Goal: Task Accomplishment & Management: Manage account settings

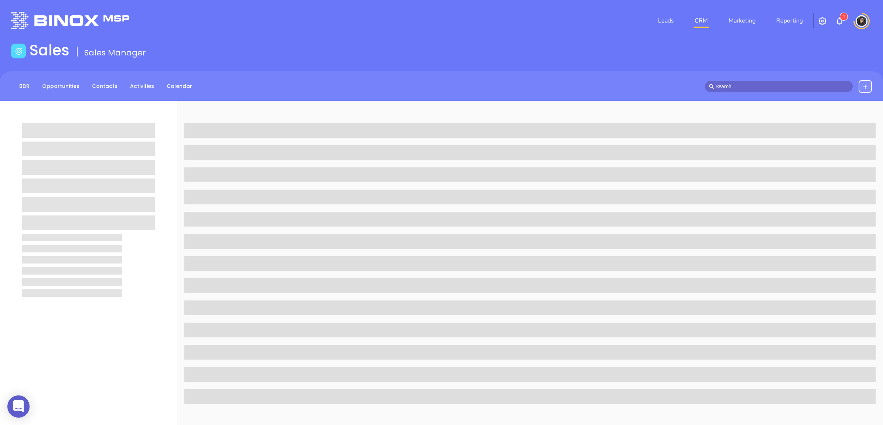
click at [708, 22] on link "CRM" at bounding box center [701, 20] width 19 height 15
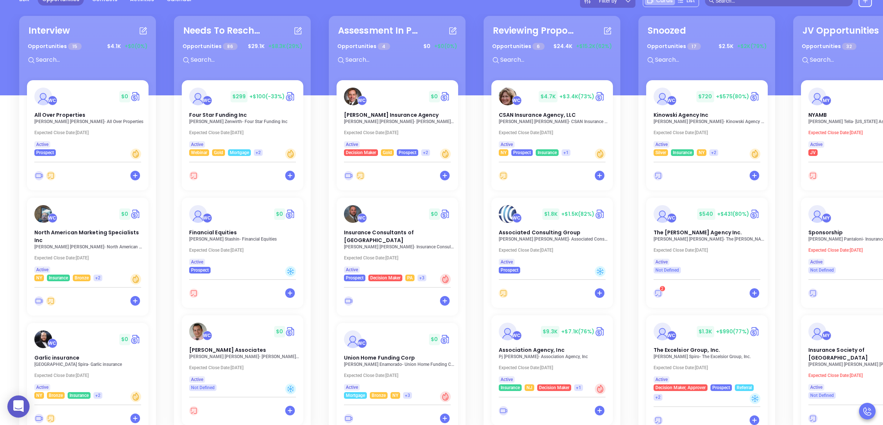
scroll to position [108, 0]
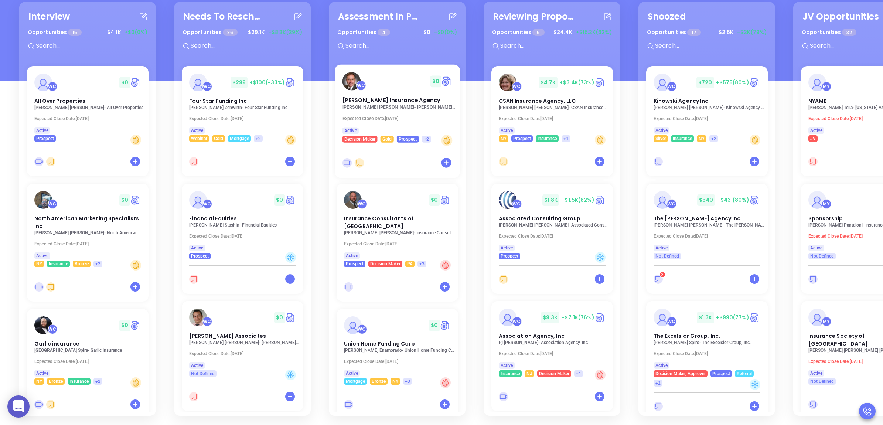
click at [382, 105] on p "Brad Lawton - Lawton Insurance Agency" at bounding box center [399, 107] width 114 height 5
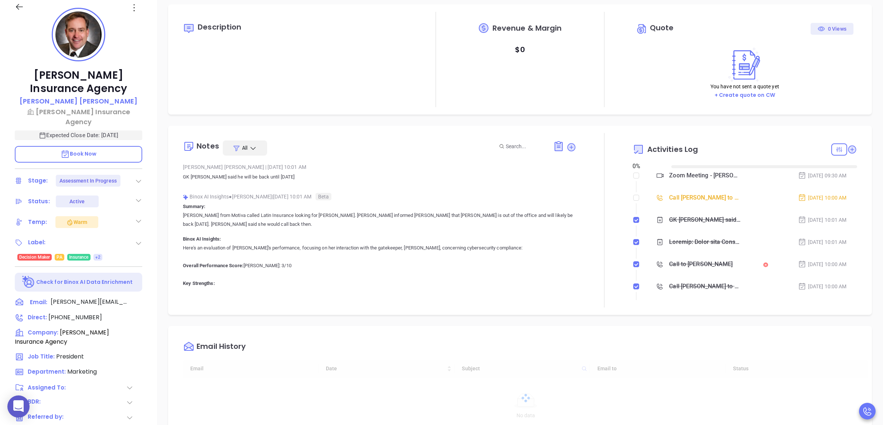
type input "08/12/2025"
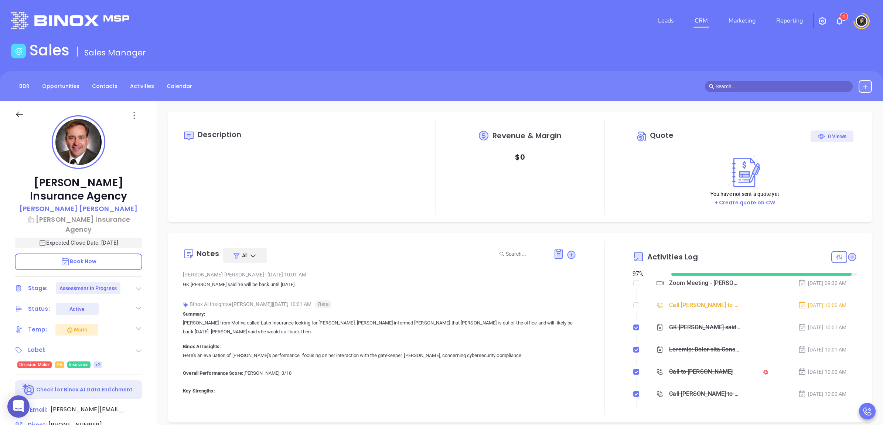
scroll to position [150, 0]
click at [145, 405] on icon at bounding box center [140, 409] width 9 height 9
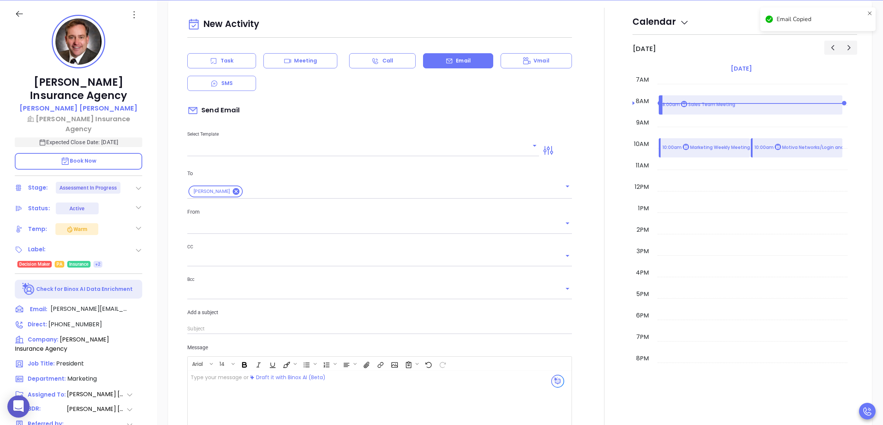
type input "[PERSON_NAME]"
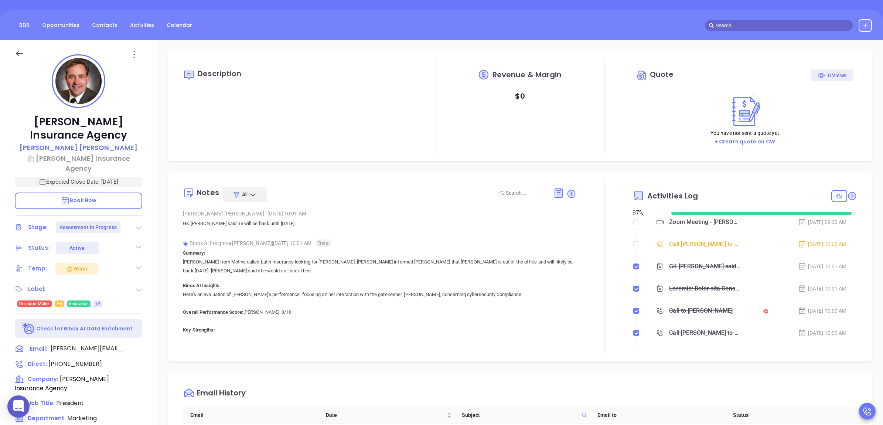
scroll to position [0, 0]
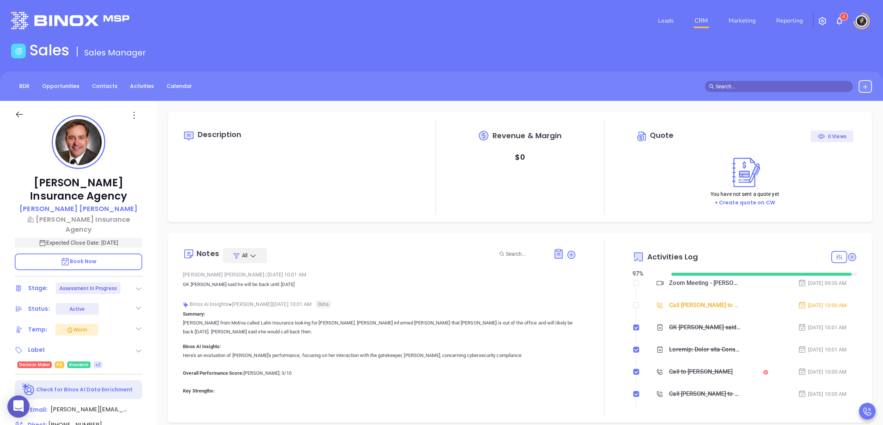
click at [706, 19] on link "CRM" at bounding box center [701, 20] width 19 height 15
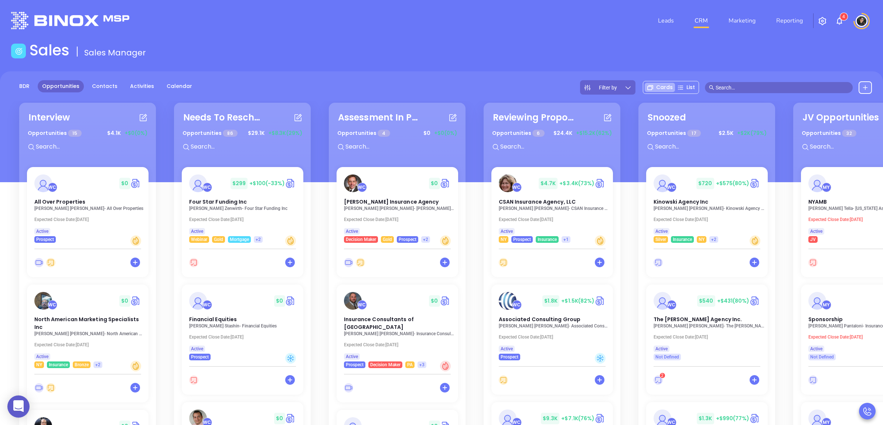
click at [319, 215] on div "Interview Opportunities 15 $ 4.1K +$0 (0%) WC $ 0 All Over Properties Helen Tav…" at bounding box center [477, 310] width 929 height 418
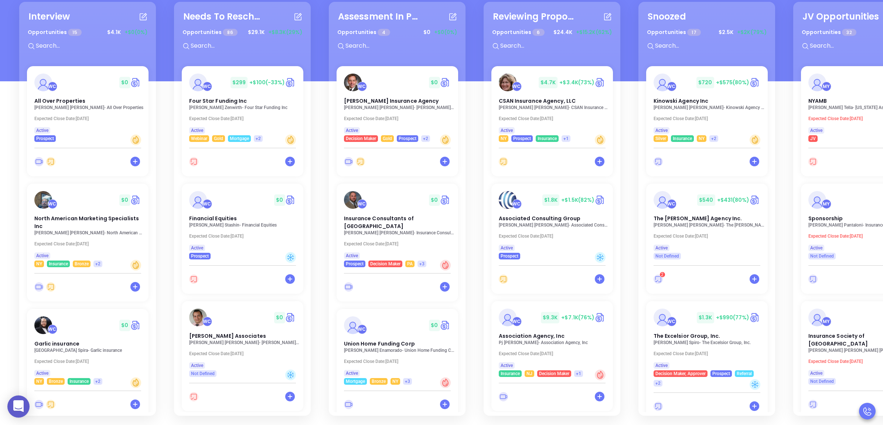
click at [472, 135] on div "Assessment In Progress Opportunities 4 $ 0 +$0 (0%) WC $ 0 Lawton Insurance Age…" at bounding box center [400, 209] width 146 height 418
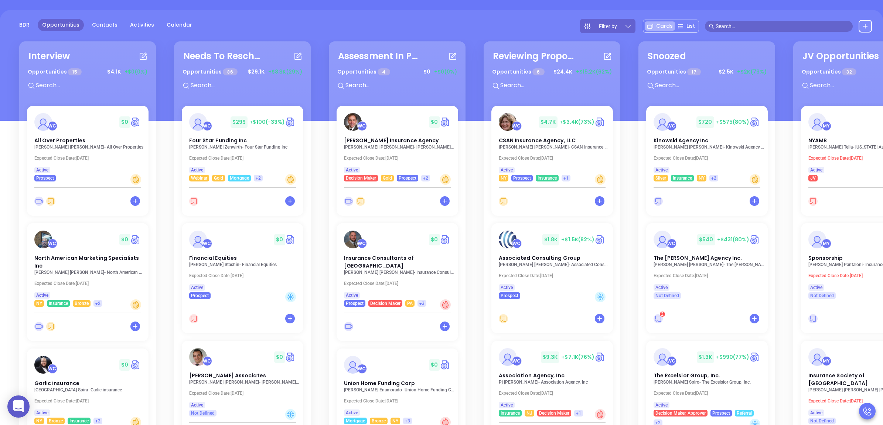
scroll to position [108, 0]
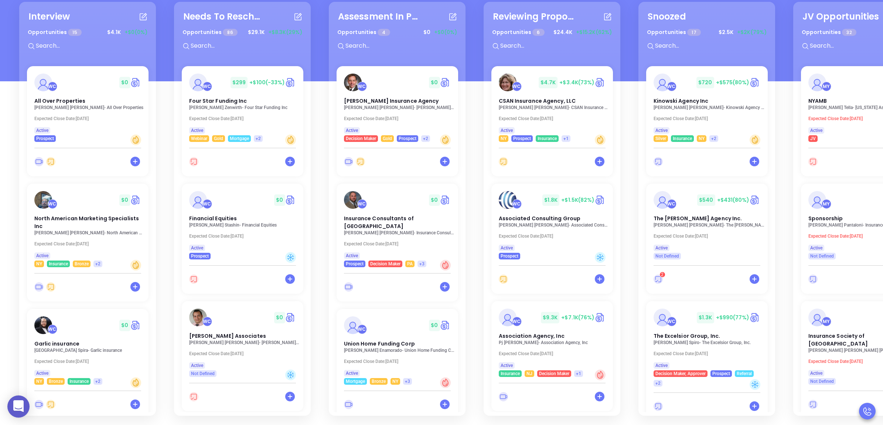
click at [472, 28] on div "Assessment In Progress Opportunities 4 $ 0 +$0 (0%) WC $ 0 Lawton Insurance Age…" at bounding box center [400, 209] width 146 height 418
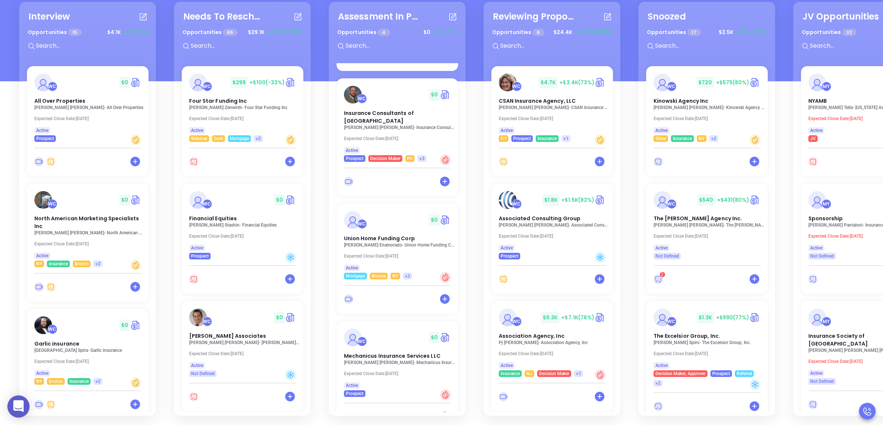
scroll to position [117, 0]
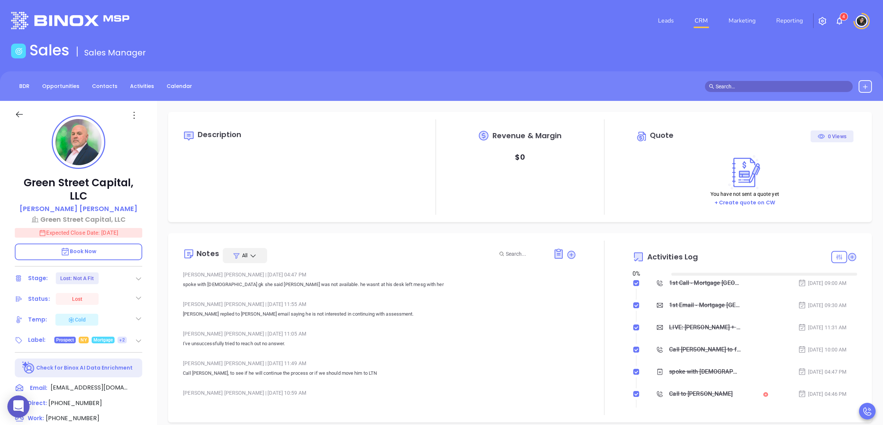
type input "[DATE]"
type input "[PERSON_NAME]"
click at [710, 17] on link "CRM" at bounding box center [701, 20] width 19 height 15
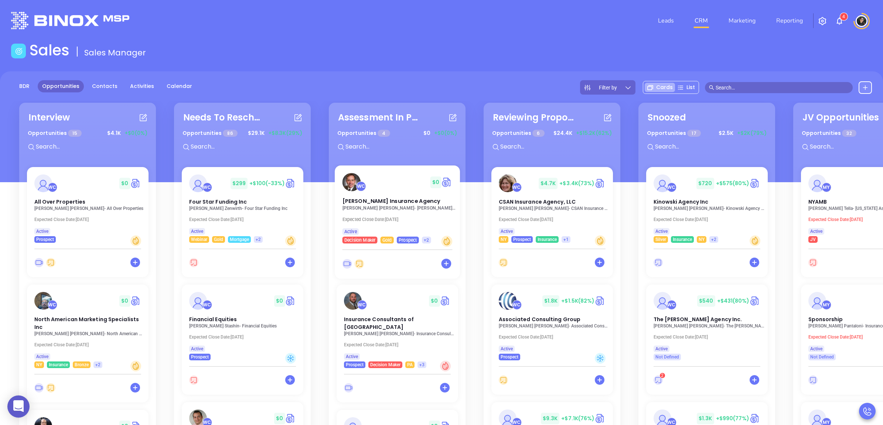
click at [385, 210] on p "Brad Lawton - Lawton Insurance Agency" at bounding box center [399, 208] width 114 height 5
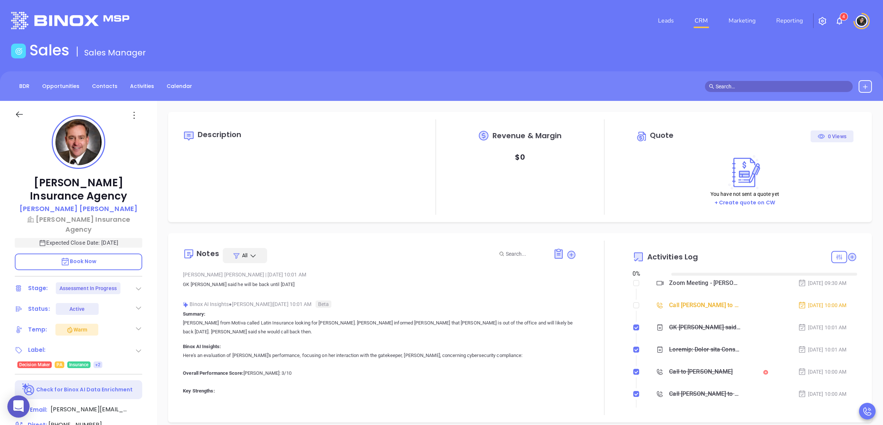
type input "08/12/2025"
click at [705, 307] on div "Call Brad to Follow up on Assessment - Brad Lawton" at bounding box center [705, 305] width 72 height 11
type input "[PERSON_NAME]"
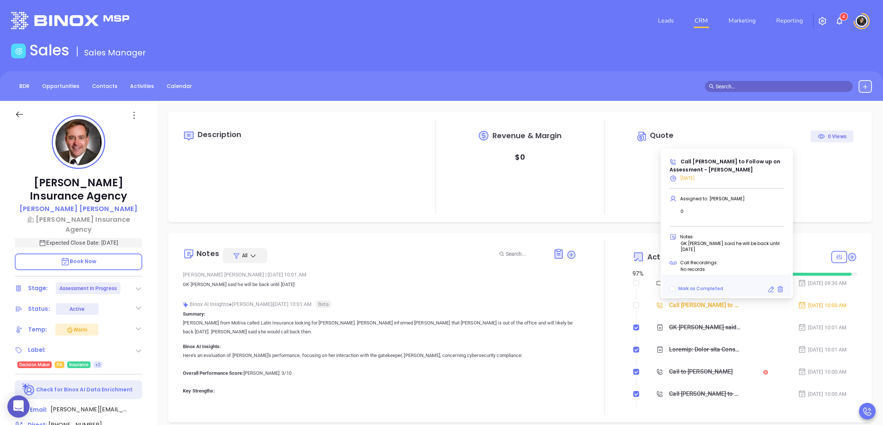
click at [771, 287] on icon at bounding box center [771, 289] width 7 height 7
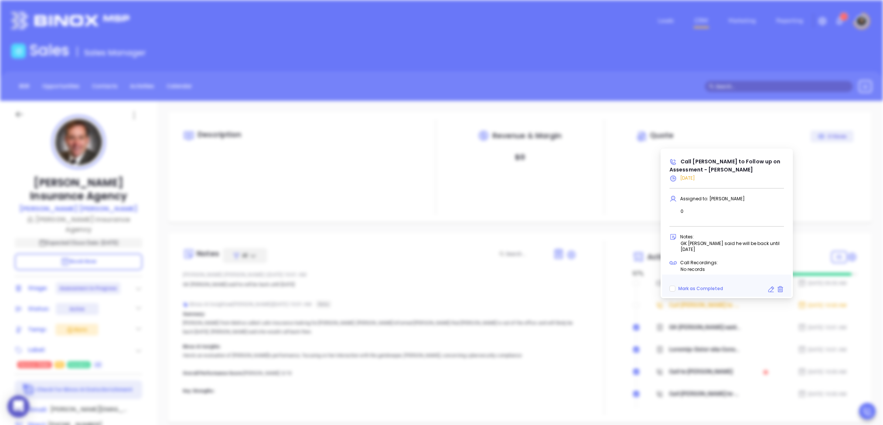
type input "08/11/2025"
type input "Call Brad to Follow up on Assessment - Brad Lawton"
type input "Call"
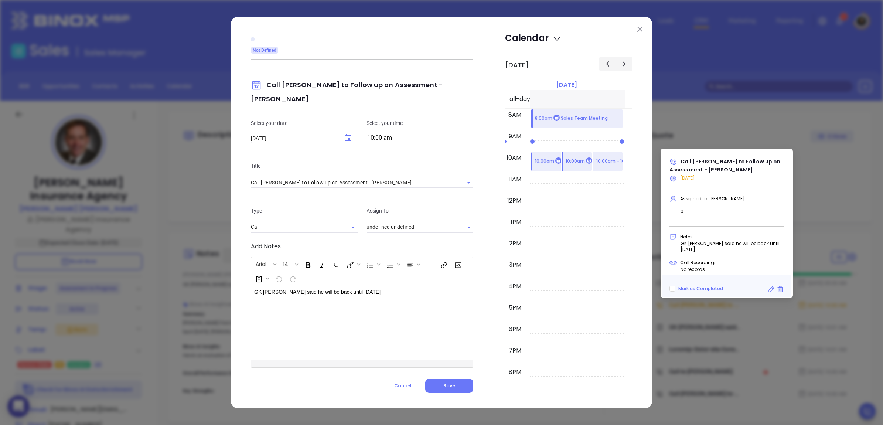
click at [415, 133] on input "10:00 am" at bounding box center [420, 138] width 107 height 10
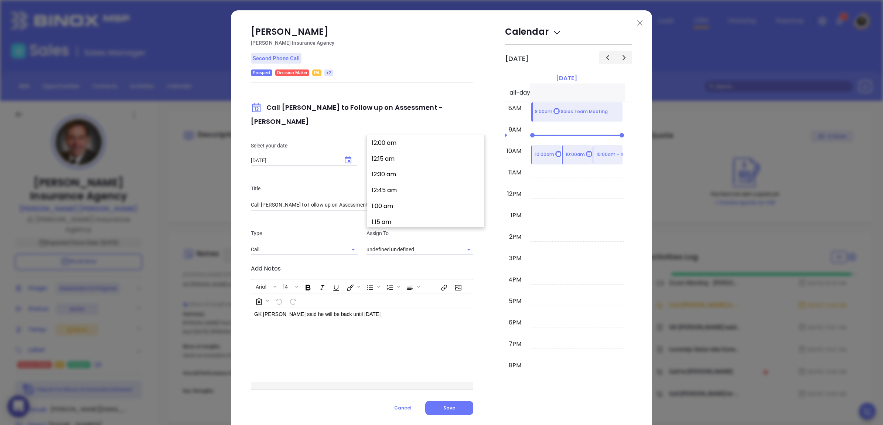
type input "[PERSON_NAME]"
click at [403, 215] on button "11:00 am" at bounding box center [427, 220] width 115 height 16
type input "11:00 am"
click at [441, 401] on button "Save" at bounding box center [449, 408] width 48 height 14
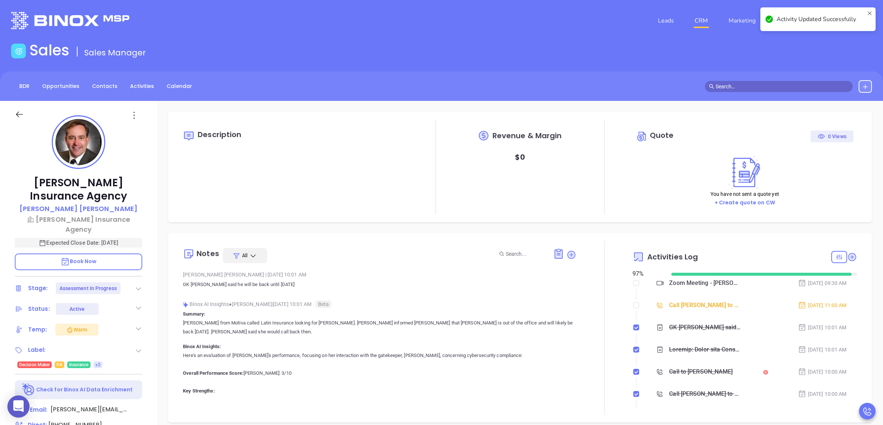
click at [692, 25] on li "CRM" at bounding box center [702, 20] width 34 height 15
click at [700, 20] on link "CRM" at bounding box center [701, 20] width 19 height 15
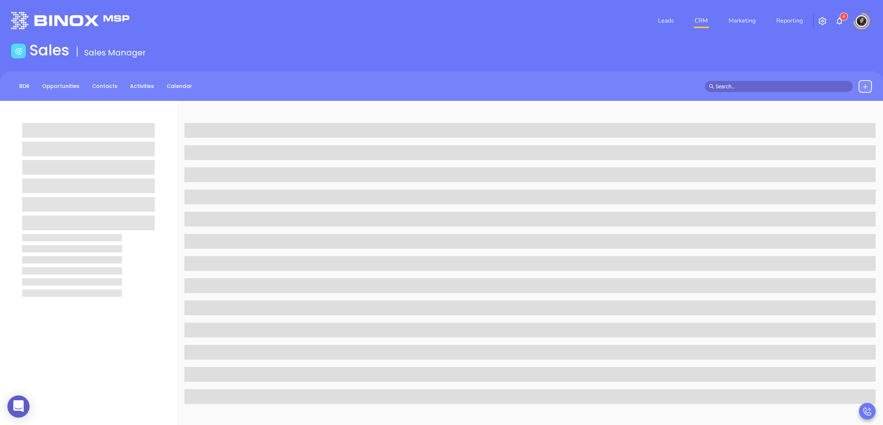
click at [706, 17] on link "CRM" at bounding box center [701, 20] width 19 height 15
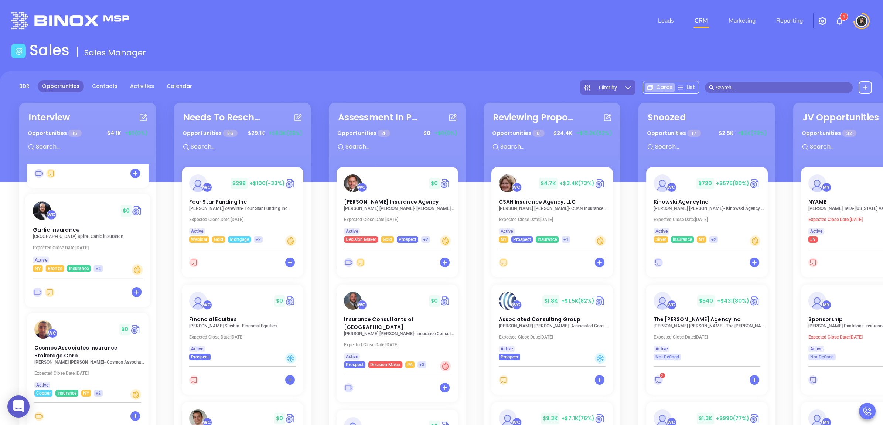
scroll to position [231, 0]
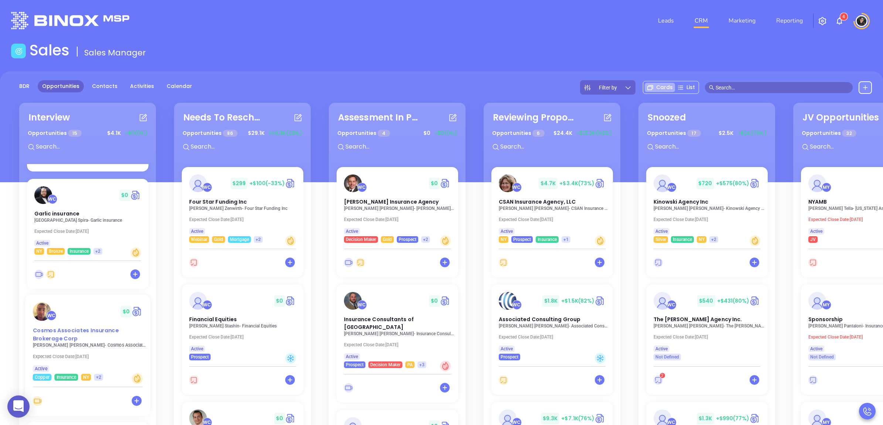
click at [73, 340] on div "Cosmos Associates Insurance Brokerage Corp" at bounding box center [87, 335] width 119 height 16
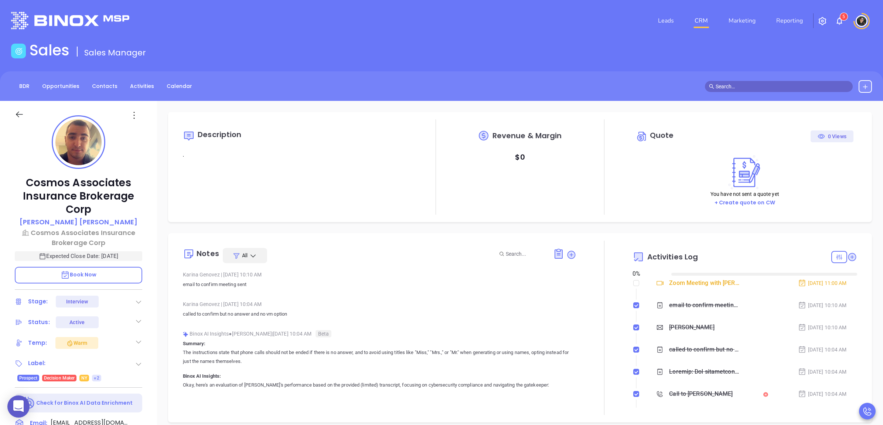
type input "08/12/2025"
type input "[PERSON_NAME]"
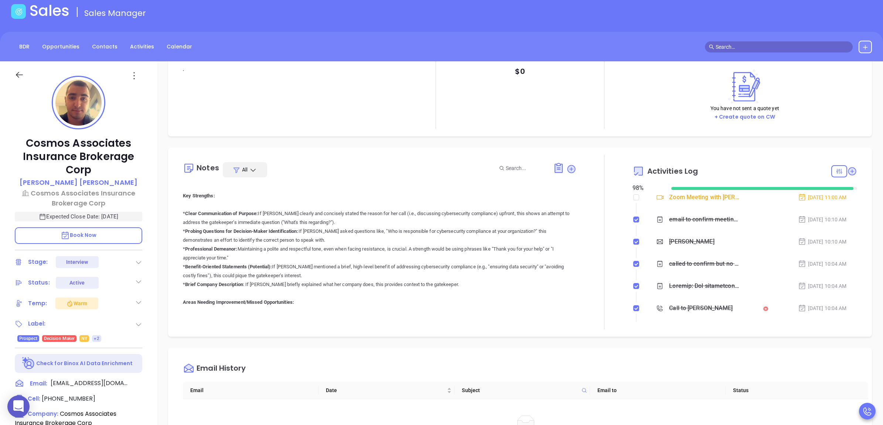
scroll to position [92, 0]
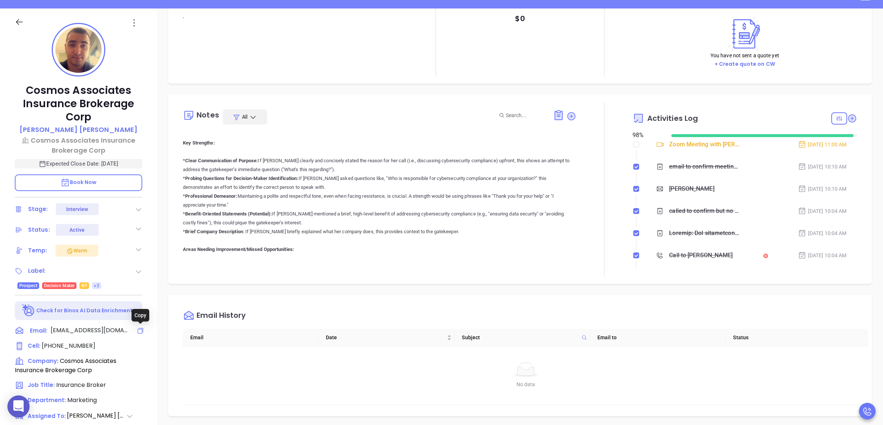
click at [139, 331] on icon at bounding box center [140, 330] width 7 height 7
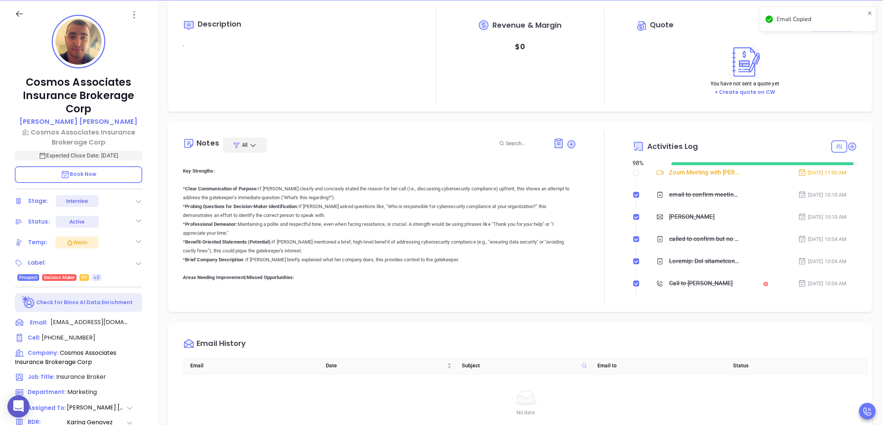
scroll to position [0, 0]
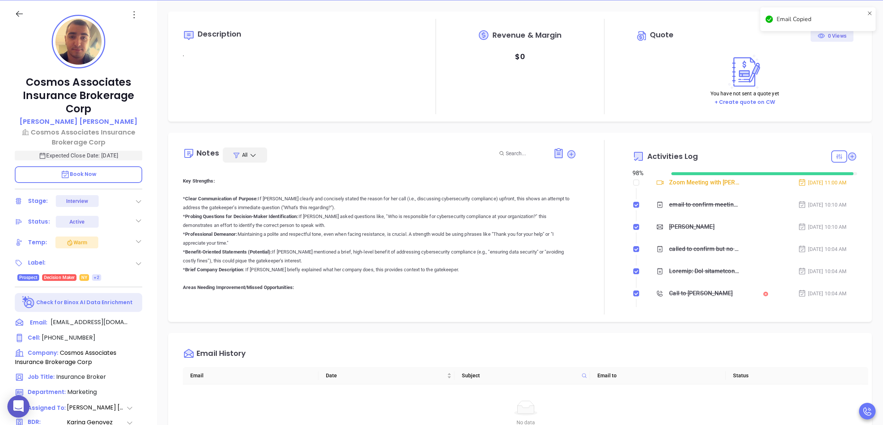
type input "[PERSON_NAME]"
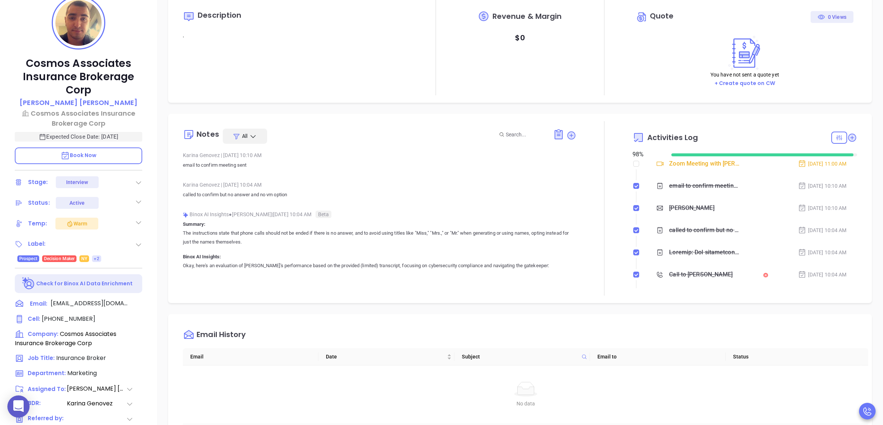
drag, startPoint x: 569, startPoint y: 134, endPoint x: 522, endPoint y: 147, distance: 48.6
click at [569, 134] on icon at bounding box center [571, 135] width 8 height 8
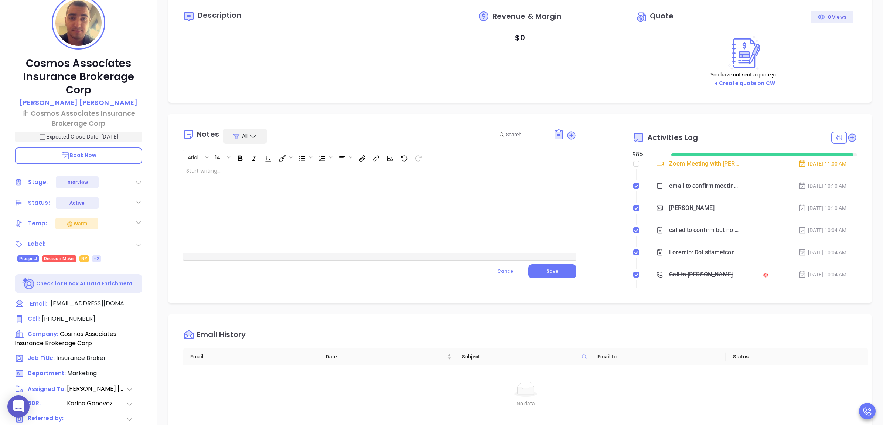
click at [445, 192] on div at bounding box center [365, 208] width 365 height 89
click at [553, 268] on span "Save" at bounding box center [553, 271] width 12 height 6
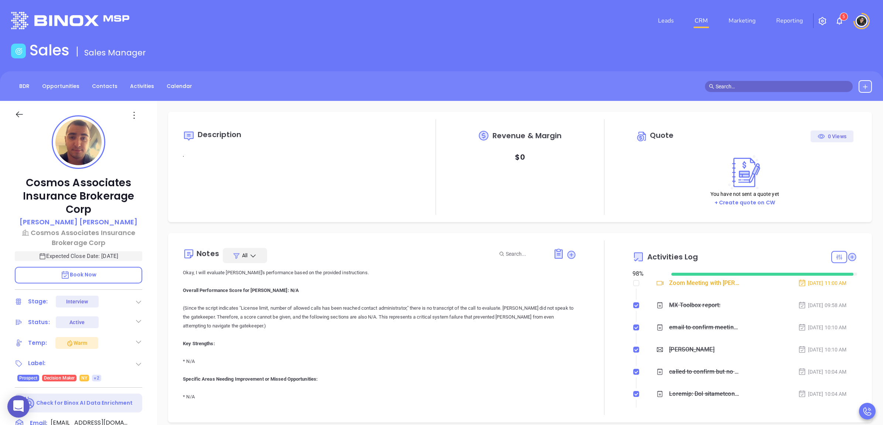
click at [758, 88] on input "text" at bounding box center [782, 86] width 133 height 8
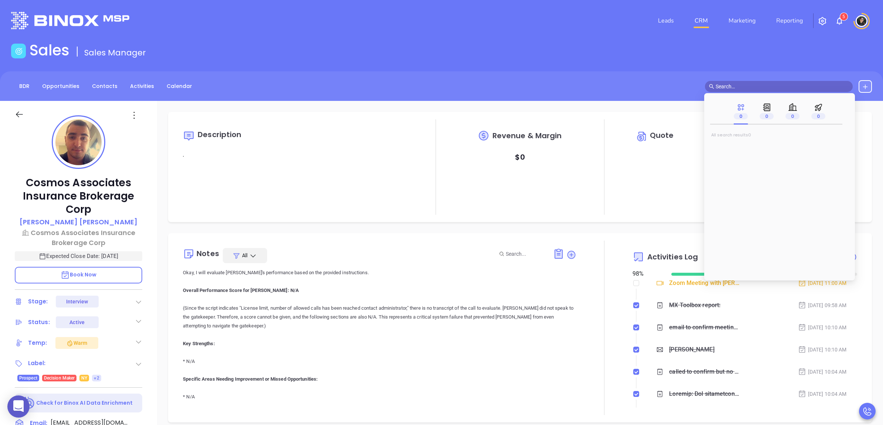
paste input "bhagendoorn@heinsurance.com"
drag, startPoint x: 751, startPoint y: 86, endPoint x: 642, endPoint y: 87, distance: 108.7
click at [642, 87] on div "BDR Opportunities Contacts Activities Calendar bhagendoorn@heinsurance.com" at bounding box center [441, 86] width 883 height 13
type input "heinsurance.com"
click at [795, 85] on input "heinsurance.com" at bounding box center [782, 86] width 133 height 8
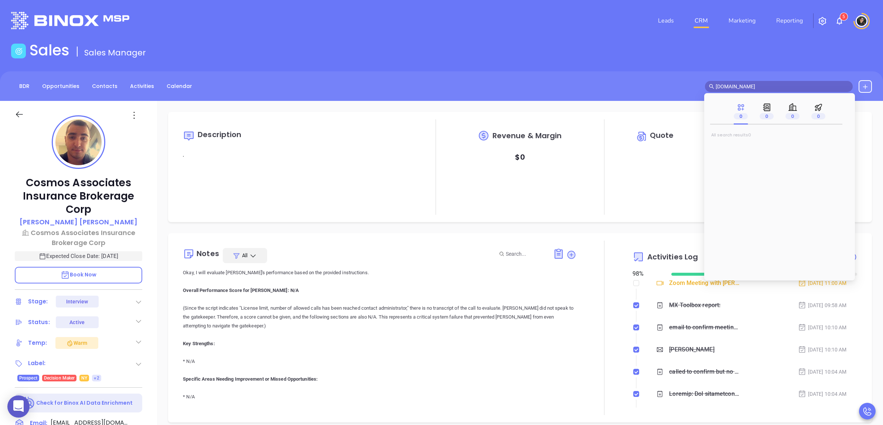
click at [795, 85] on input "heinsurance.com" at bounding box center [782, 86] width 133 height 8
paste input "johnd@heinsurance.com"
type input "johnd@heinsurance.com"
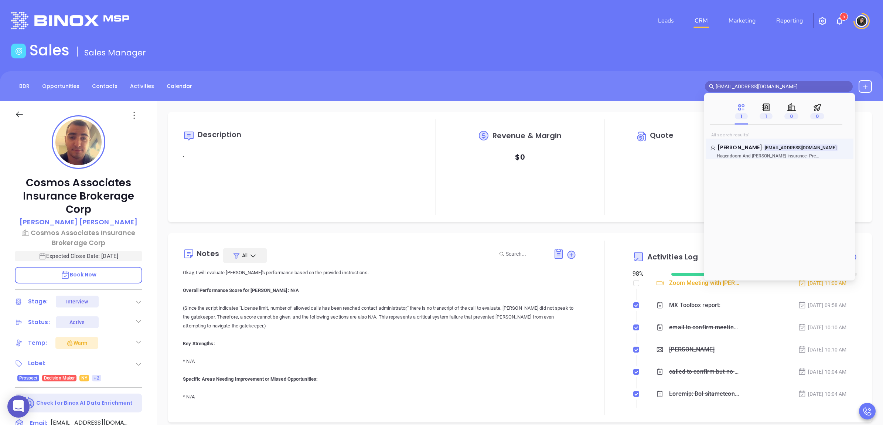
click at [768, 153] on span "Hagendoorn And Emond Insurance" at bounding box center [762, 155] width 90 height 5
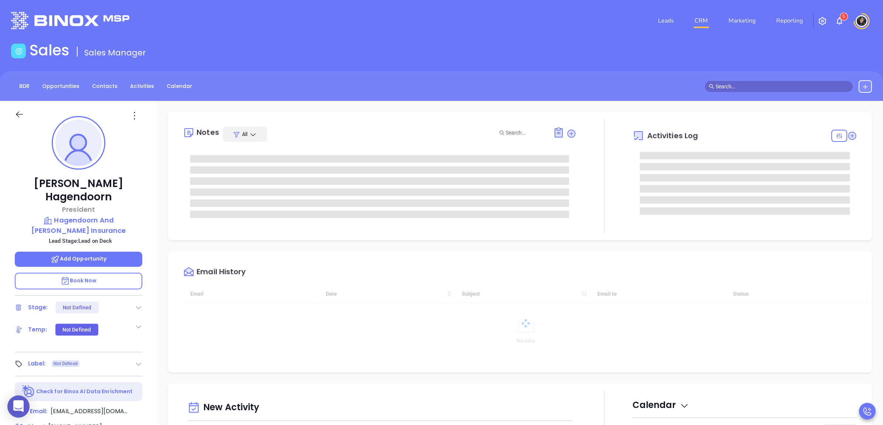
type input "[DATE]"
type input "[PERSON_NAME]"
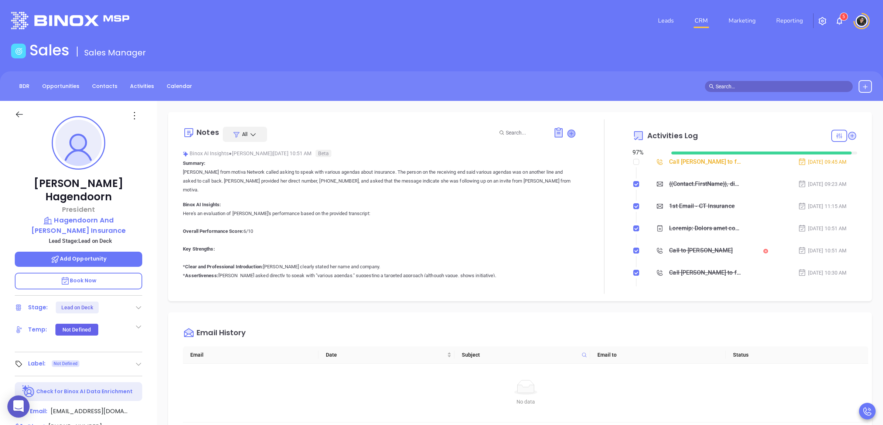
click at [568, 134] on icon at bounding box center [571, 133] width 7 height 7
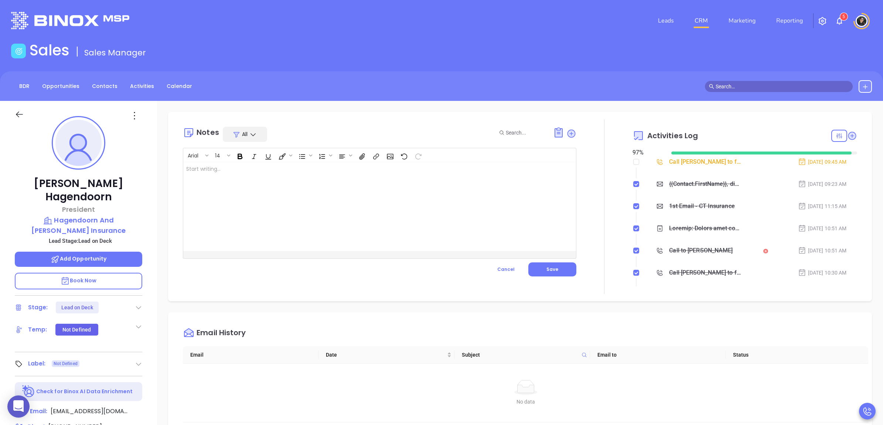
click at [389, 204] on div at bounding box center [365, 206] width 365 height 89
click at [553, 273] on button "Save" at bounding box center [553, 269] width 48 height 14
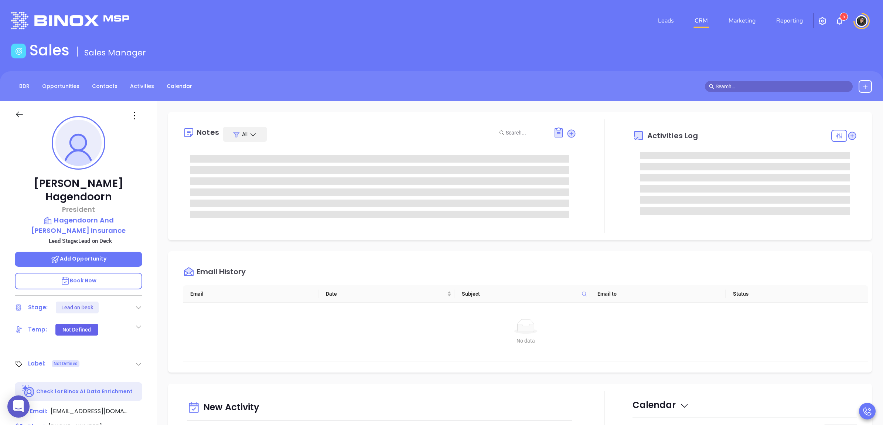
click at [696, 21] on link "CRM" at bounding box center [701, 20] width 19 height 15
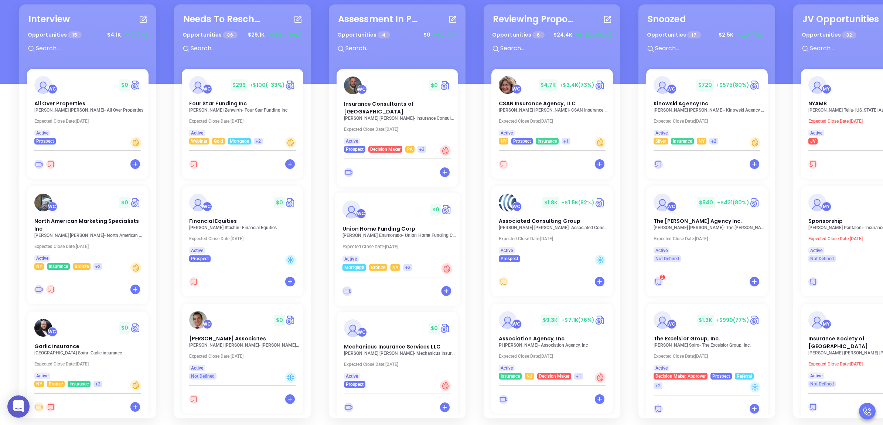
scroll to position [108, 0]
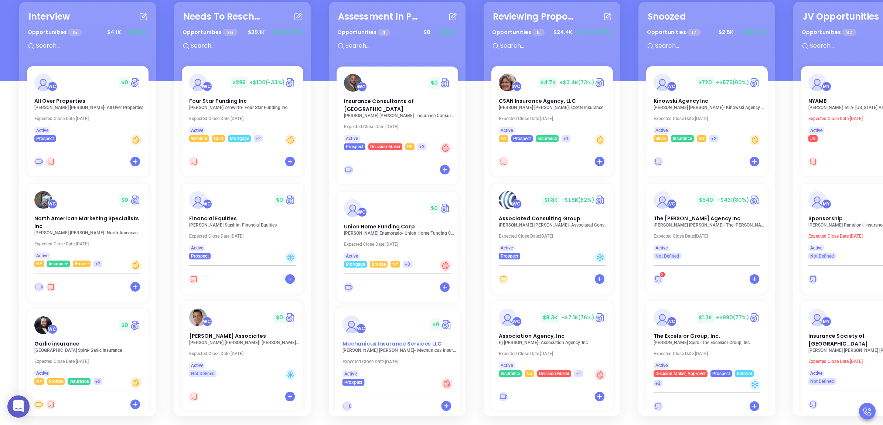
click at [383, 322] on div "WC $ 0 Mechanicus Insurance Services LLC" at bounding box center [397, 331] width 119 height 33
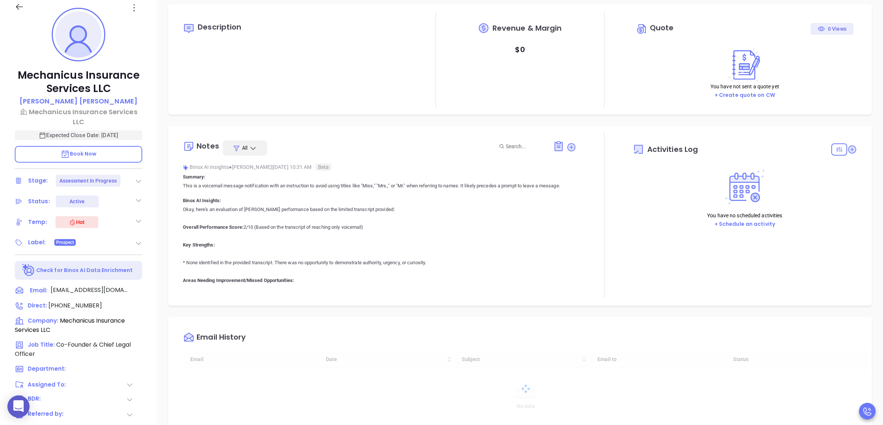
type input "[DATE]"
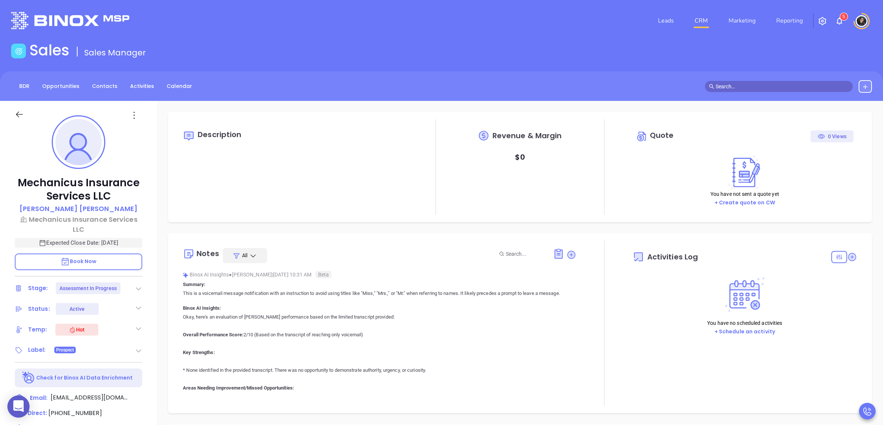
scroll to position [193, 0]
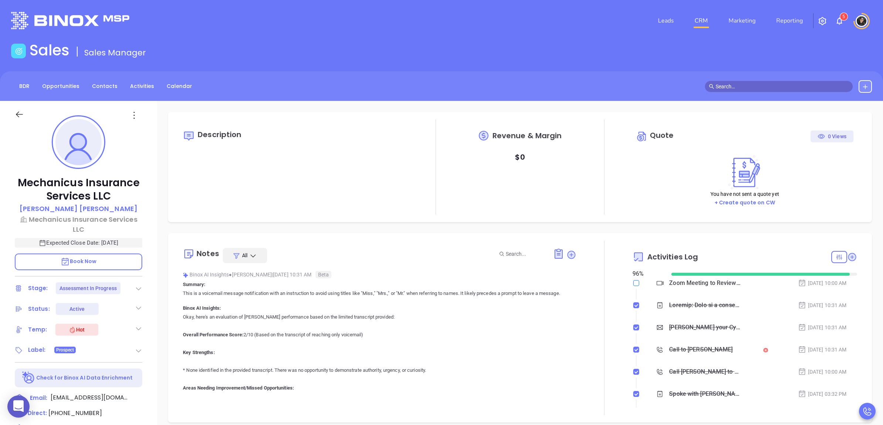
click at [634, 280] on input "checkbox" at bounding box center [637, 283] width 6 height 6
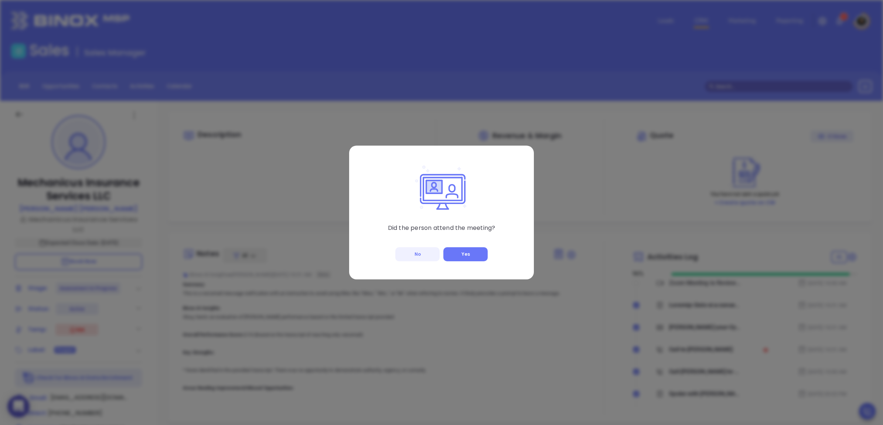
click at [418, 259] on button "No" at bounding box center [417, 254] width 44 height 14
checkbox input "true"
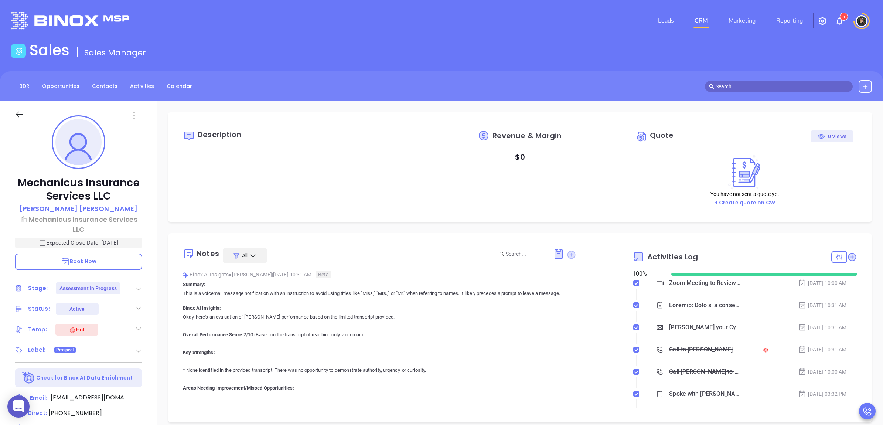
click at [567, 251] on icon at bounding box center [571, 255] width 8 height 8
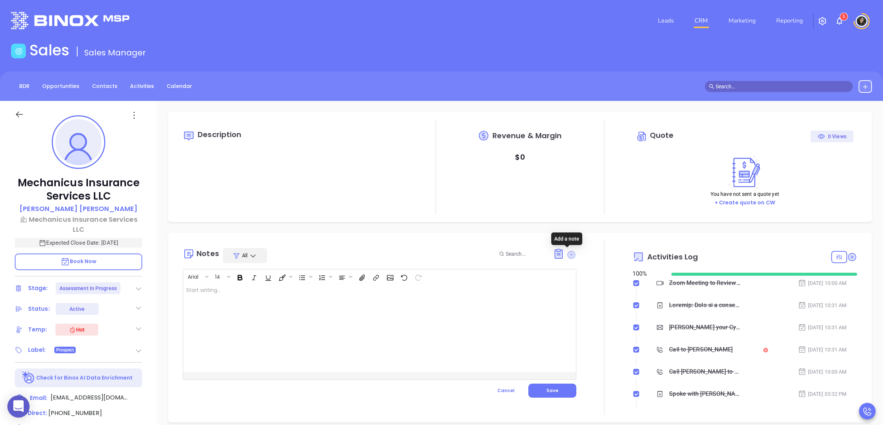
type input "[PERSON_NAME]"
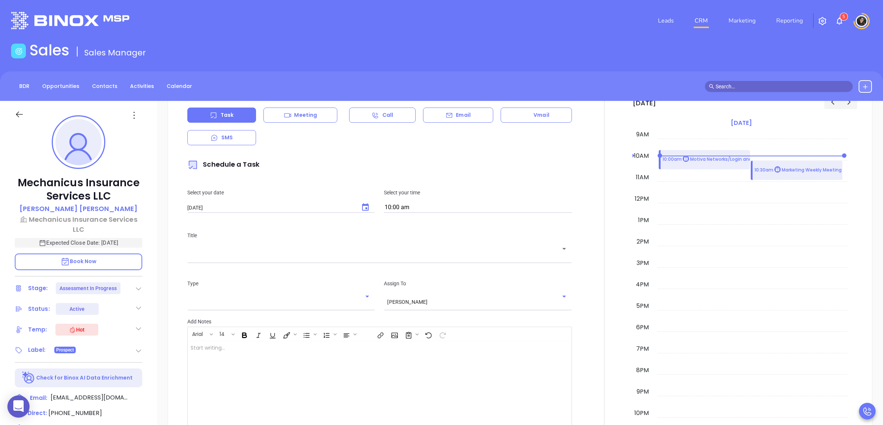
scroll to position [508, 0]
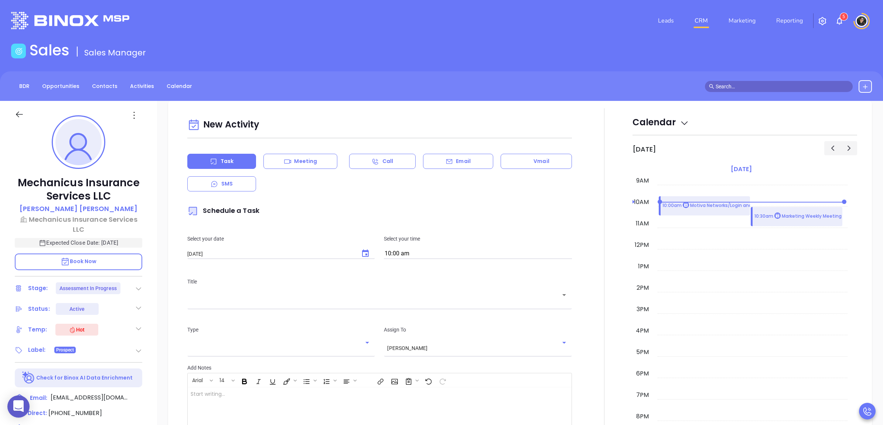
click at [364, 258] on icon "Choose date, selected date is Aug 12, 2025" at bounding box center [365, 253] width 9 height 9
click at [243, 325] on button "13" at bounding box center [246, 327] width 13 height 13
drag, startPoint x: 365, startPoint y: 255, endPoint x: 339, endPoint y: 267, distance: 28.9
click at [364, 254] on icon "Choose date, selected date is Aug 13, 2025" at bounding box center [365, 252] width 7 height 7
click at [234, 325] on button "12" at bounding box center [233, 327] width 13 height 13
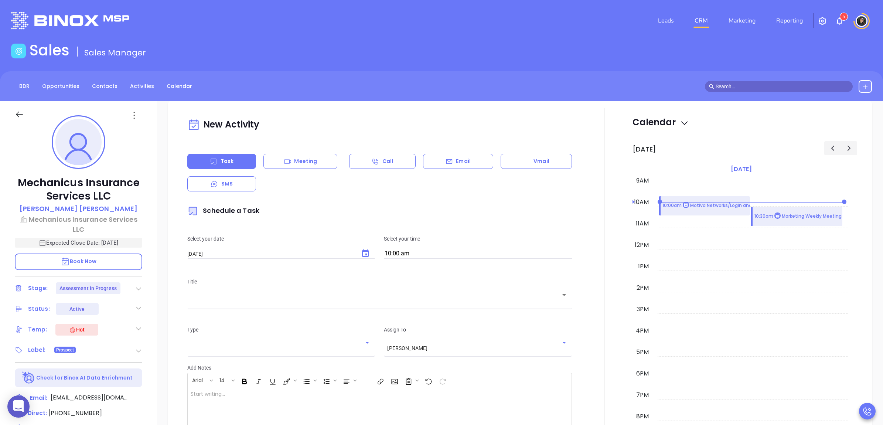
type input "[DATE]"
click at [281, 304] on input "text" at bounding box center [374, 300] width 367 height 7
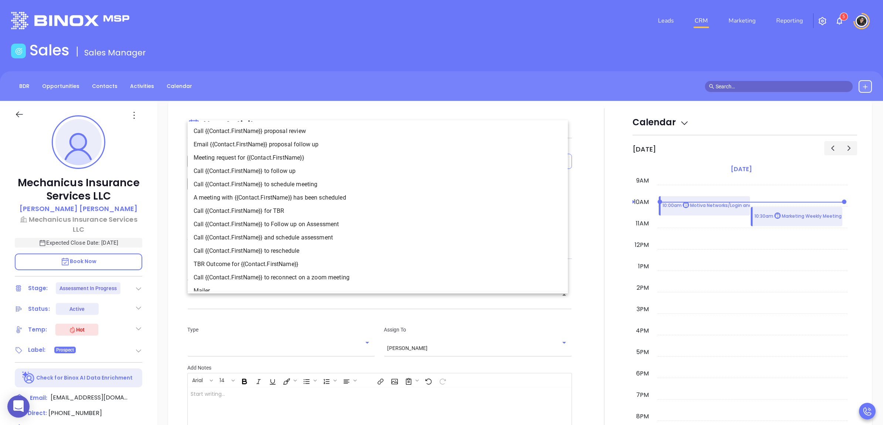
click at [337, 226] on li "Call {{Contact.FirstName}} to Follow up on Assessment" at bounding box center [378, 223] width 380 height 13
type input "Call David to Follow up on Assessment"
type input "Call"
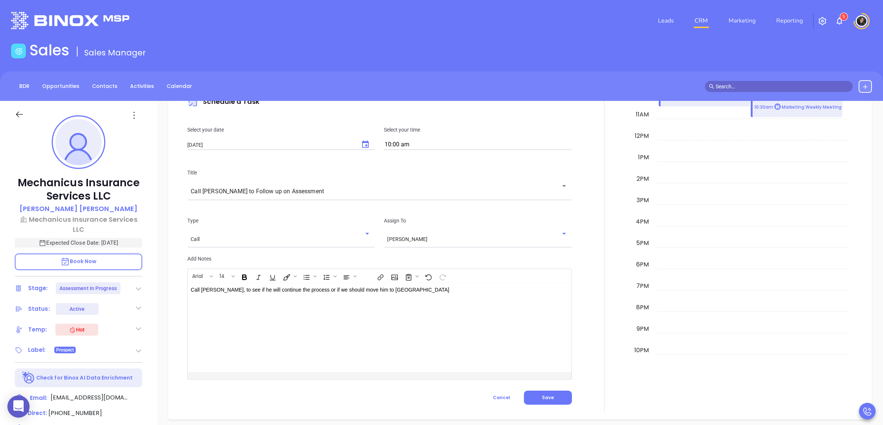
scroll to position [647, 0]
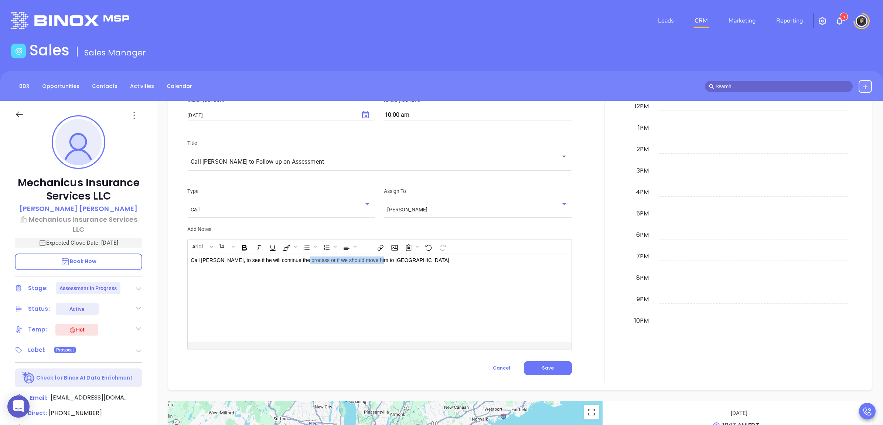
drag, startPoint x: 299, startPoint y: 260, endPoint x: 675, endPoint y: 262, distance: 375.5
click at [675, 262] on div "New Activity Task Meeting Call Email Vmail SMS Schedule a Task Select your date…" at bounding box center [520, 176] width 689 height 413
click at [551, 367] on button "Save" at bounding box center [548, 368] width 48 height 14
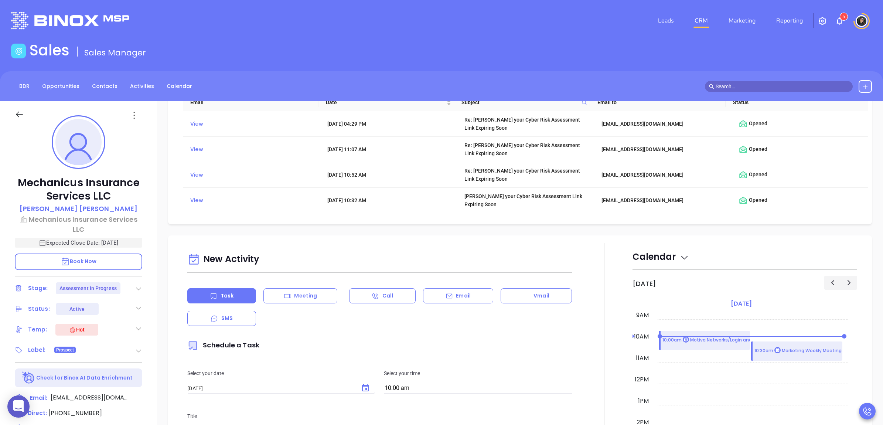
scroll to position [370, 0]
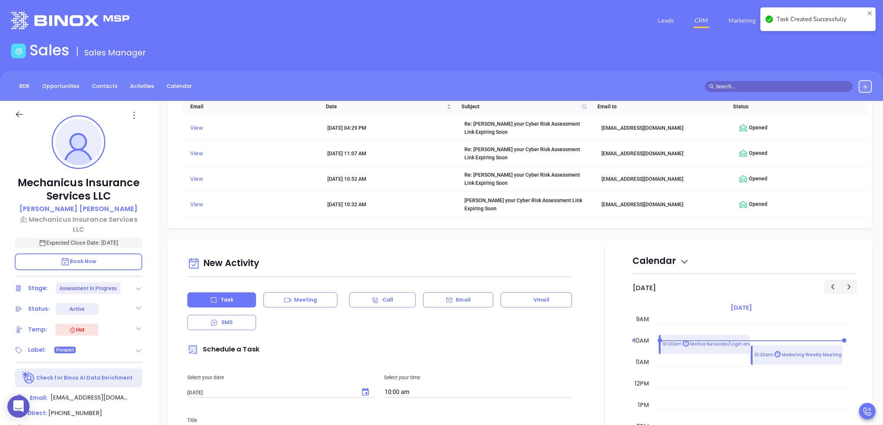
checkbox input "false"
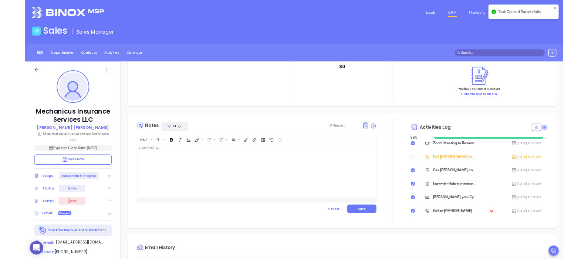
scroll to position [0, 0]
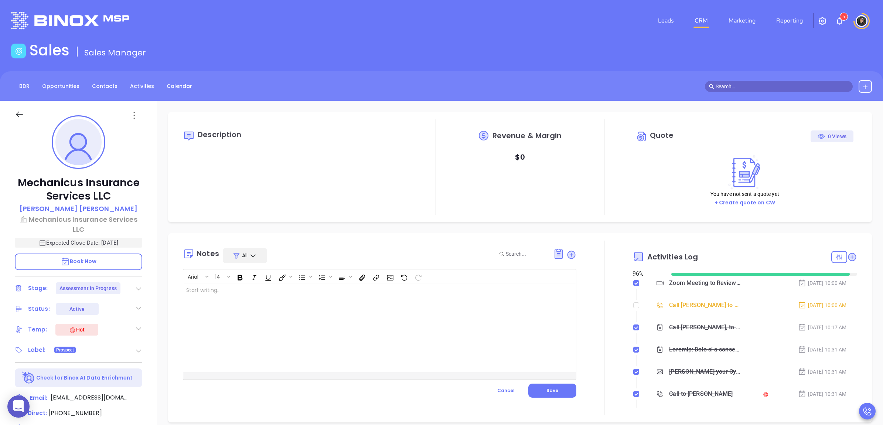
click at [704, 19] on link "CRM" at bounding box center [701, 20] width 19 height 15
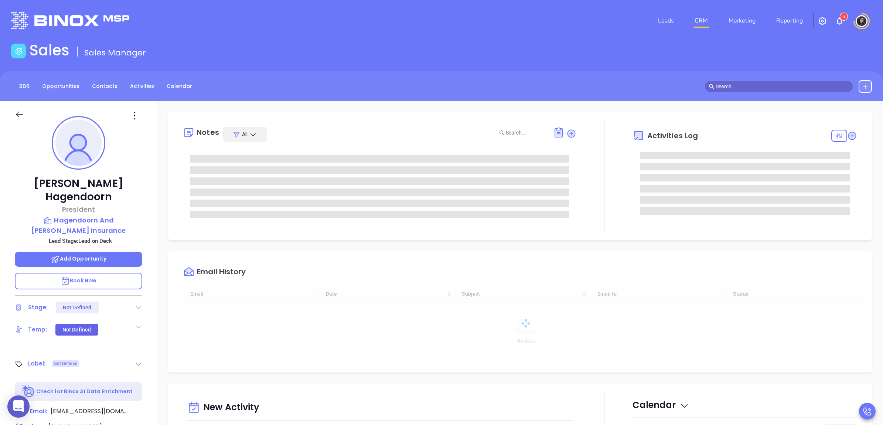
type input "[DATE]"
type input "[PERSON_NAME]"
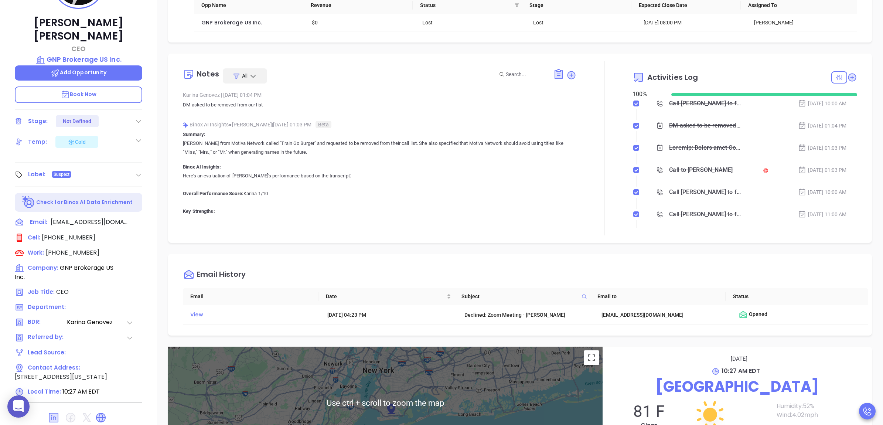
scroll to position [115, 0]
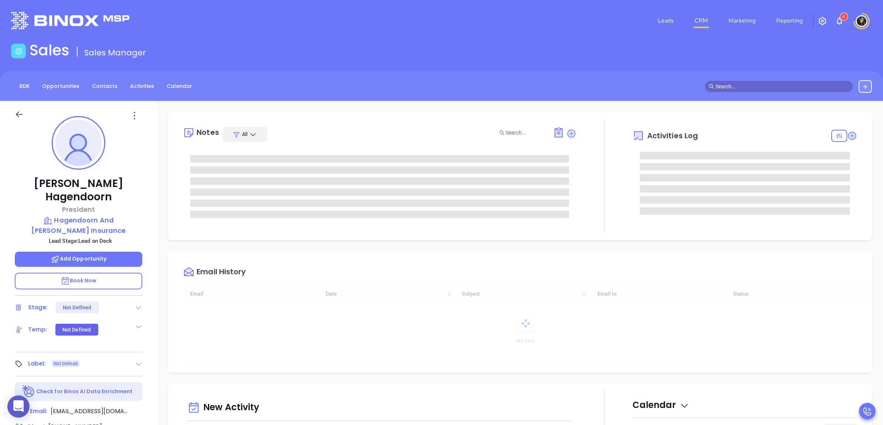
type input "[DATE]"
type input "[PERSON_NAME]"
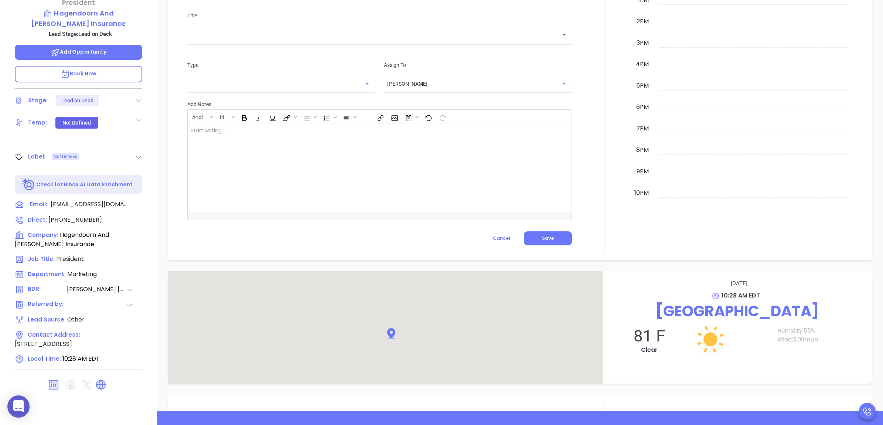
scroll to position [620, 0]
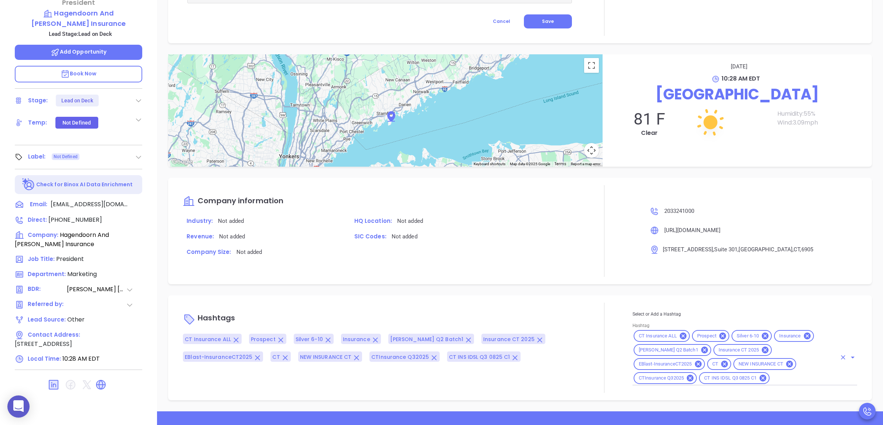
click at [771, 378] on input "Hashtag" at bounding box center [804, 378] width 66 height 9
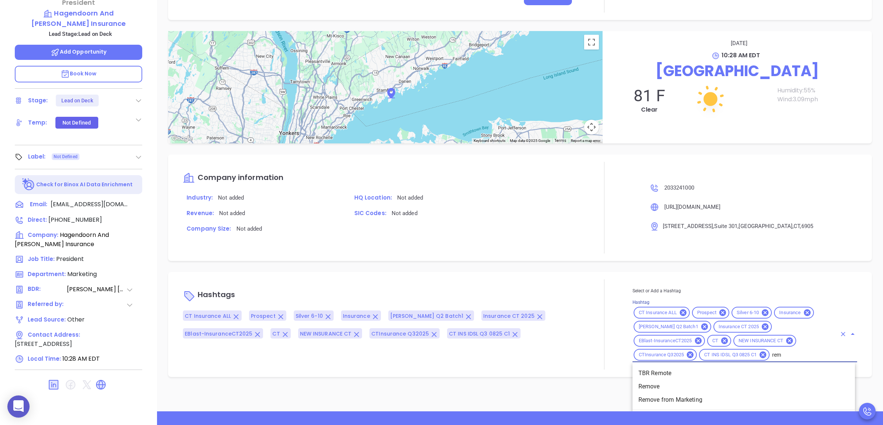
scroll to position [644, 0]
type input "remo"
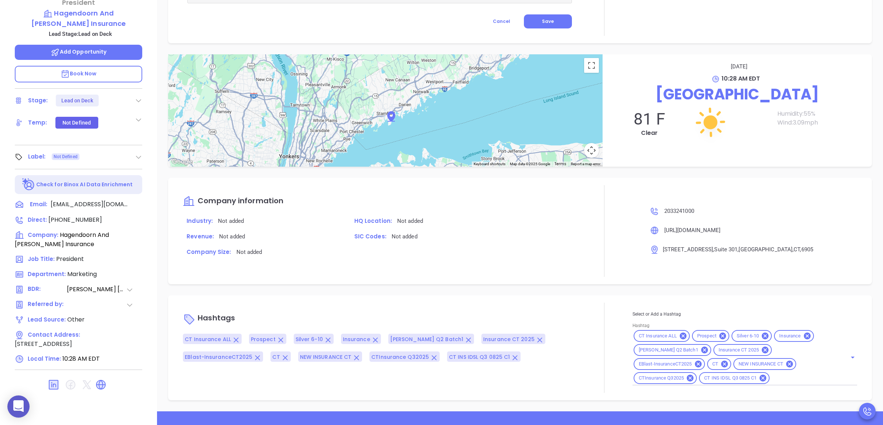
scroll to position [620, 0]
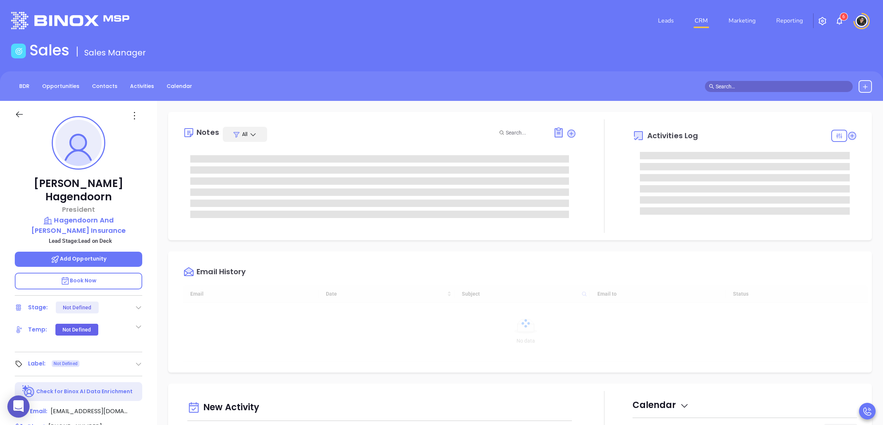
type input "[DATE]"
type input "[PERSON_NAME]"
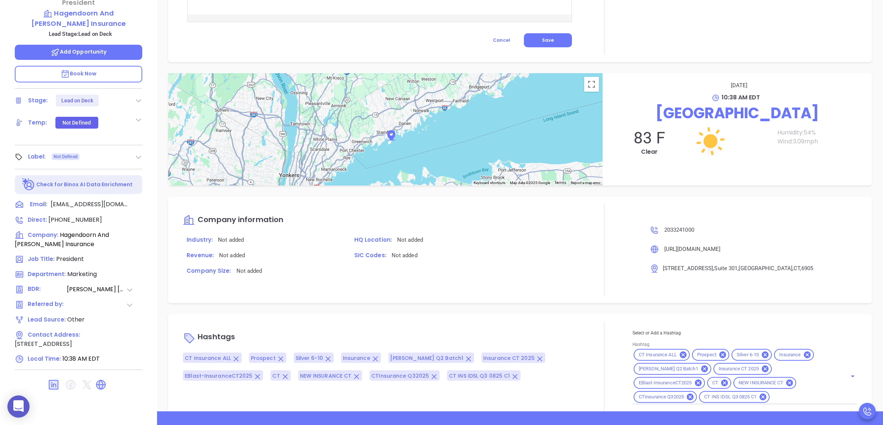
scroll to position [620, 0]
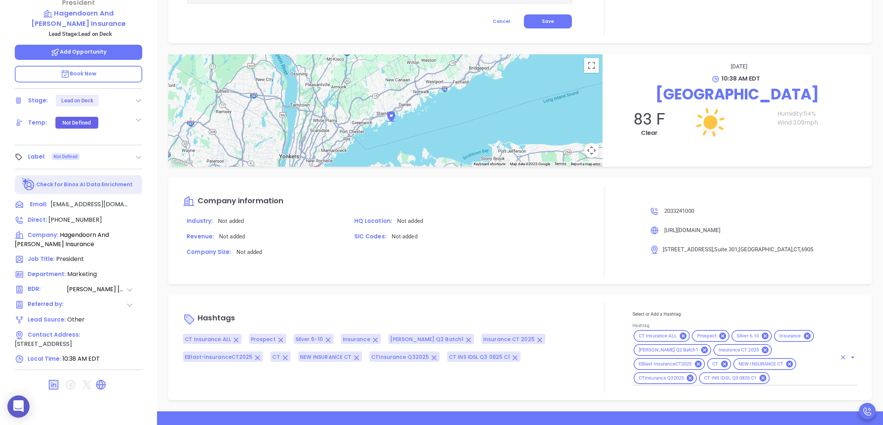
click at [718, 372] on div "CT Insurance ALL Prospect Silver 6-10 Insurance [PERSON_NAME] Q2 Batch1 Insuran…" at bounding box center [745, 357] width 225 height 57
type input "remove"
click at [697, 396] on li "Remove" at bounding box center [744, 396] width 223 height 13
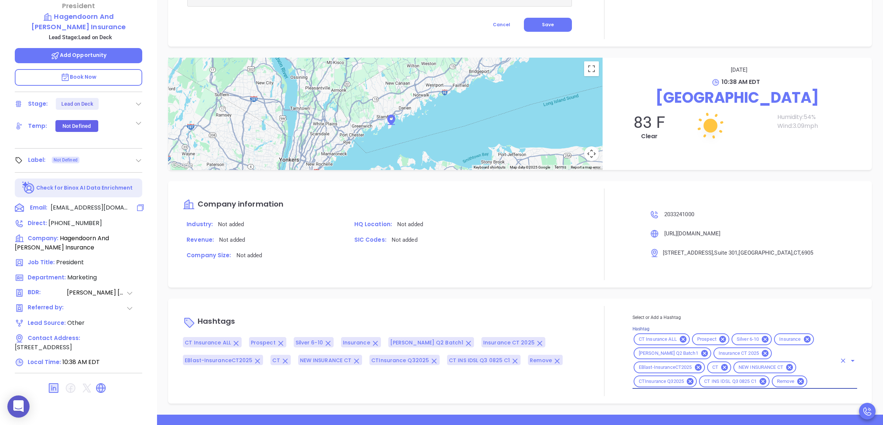
scroll to position [0, 0]
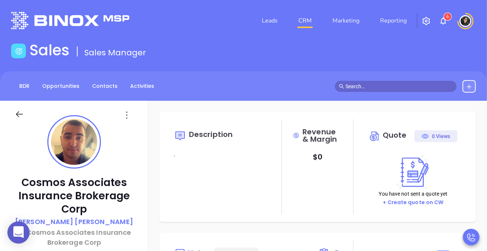
type input "[DATE]"
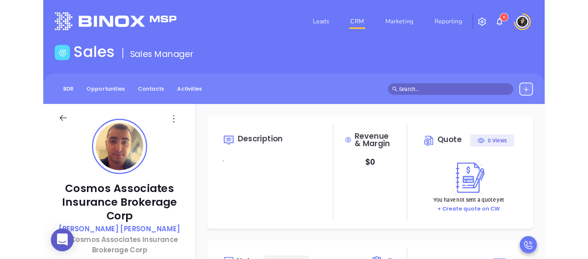
scroll to position [214, 0]
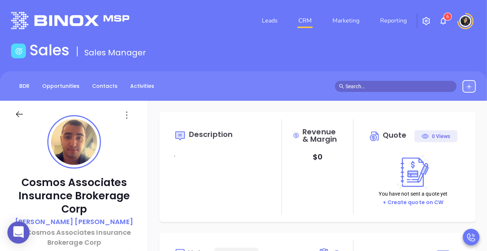
type input "[PERSON_NAME]"
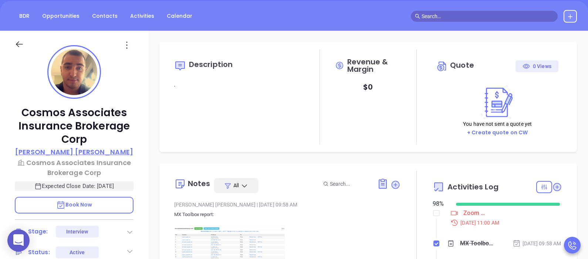
scroll to position [92, 0]
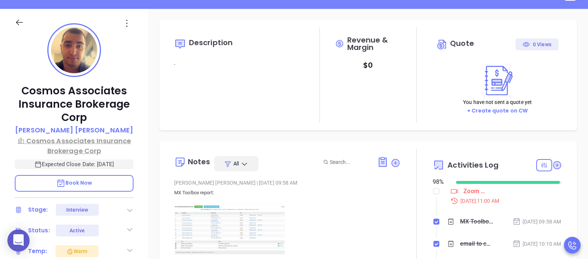
click at [82, 139] on p "Cosmos Associates Insurance Brokerage Corp" at bounding box center [74, 146] width 119 height 20
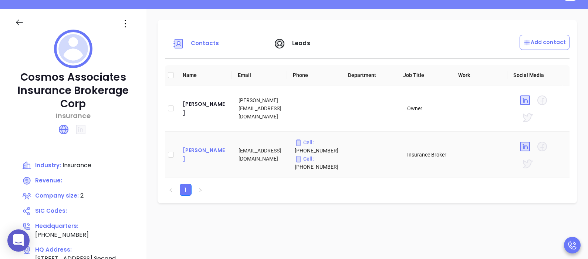
click at [188, 149] on div "John R Papazoglou" at bounding box center [205, 155] width 44 height 18
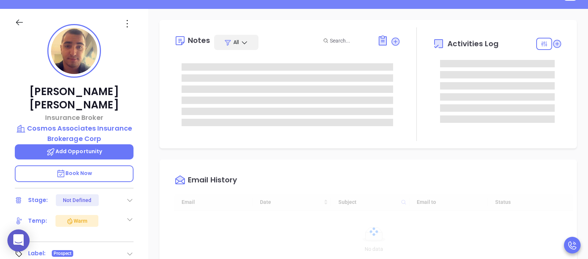
type input "[DATE]"
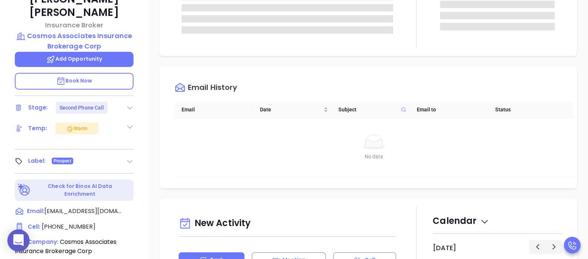
type input "[PERSON_NAME]"
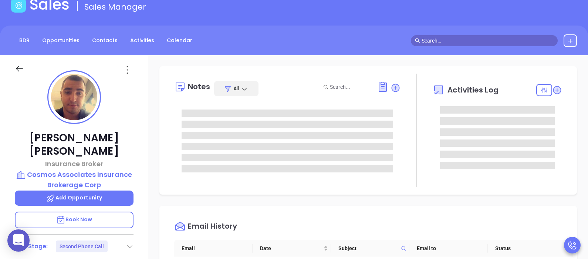
click at [20, 64] on icon at bounding box center [19, 68] width 9 height 9
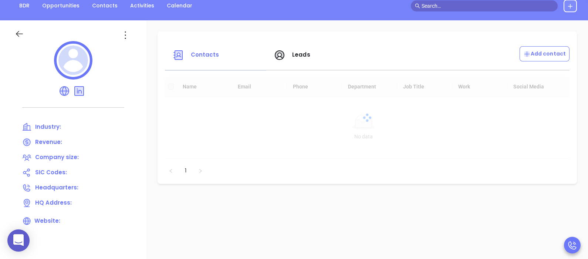
scroll to position [92, 0]
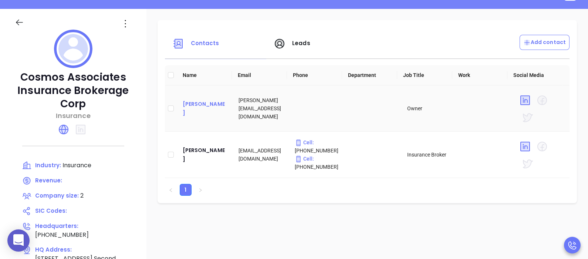
click at [186, 105] on div "John Papazoglou" at bounding box center [205, 108] width 44 height 18
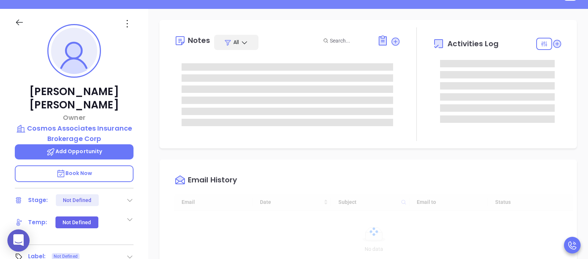
type input "[DATE]"
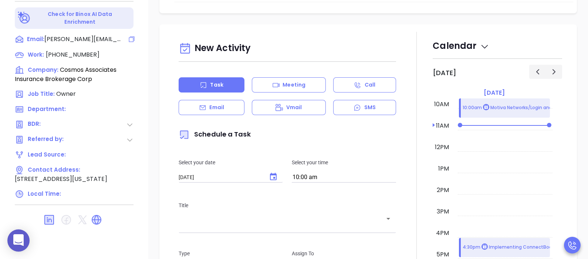
scroll to position [360, 0]
type input "[PERSON_NAME]"
click at [50, 214] on icon at bounding box center [49, 219] width 10 height 10
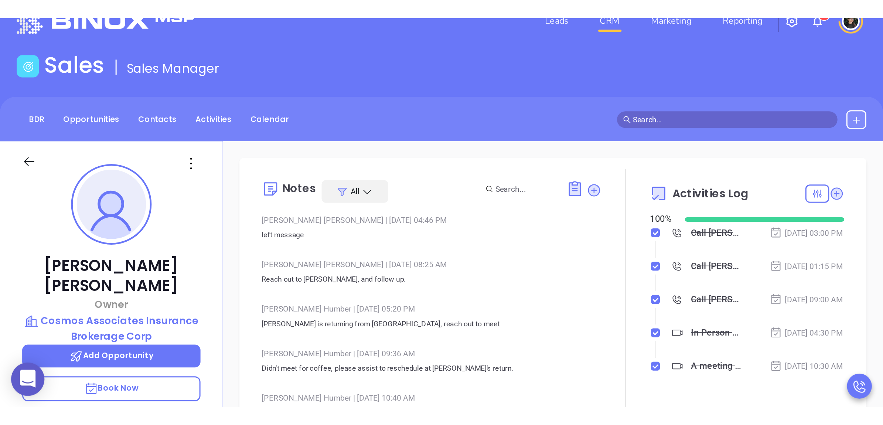
scroll to position [0, 0]
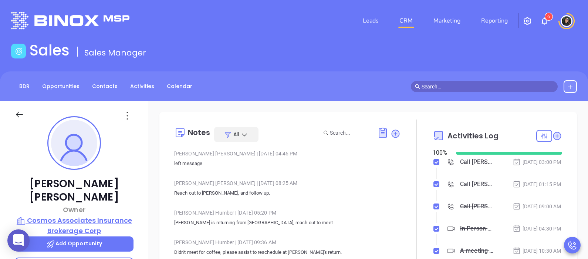
click at [95, 215] on p "Cosmos Associates Insurance Brokerage Corp" at bounding box center [74, 225] width 119 height 20
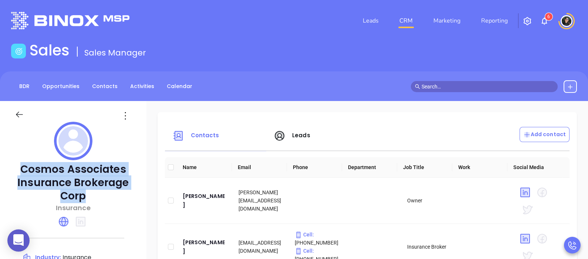
copy p "Cosmos Associates Insurance Brokerage Corp"
drag, startPoint x: 91, startPoint y: 198, endPoint x: 23, endPoint y: 173, distance: 71.7
click at [23, 173] on p "Cosmos Associates Insurance Brokerage Corp" at bounding box center [73, 183] width 117 height 40
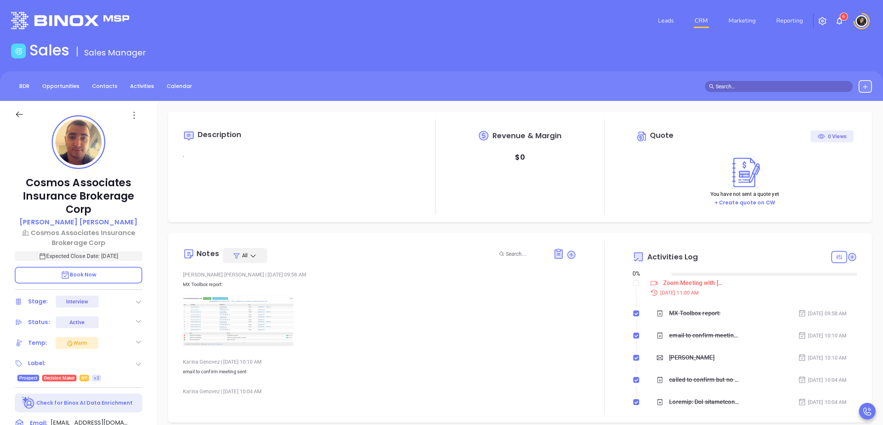
type input "[DATE]"
type input "[PERSON_NAME]"
click at [84, 232] on p "Cosmos Associates Insurance Brokerage Corp" at bounding box center [79, 238] width 128 height 20
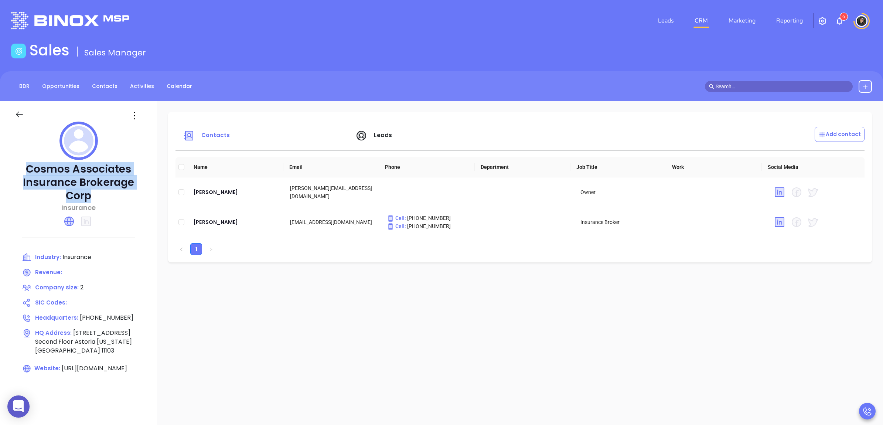
copy p "Cosmos Associates Insurance Brokerage Corp"
drag, startPoint x: 92, startPoint y: 191, endPoint x: 30, endPoint y: 166, distance: 67.1
click at [30, 166] on p "Cosmos Associates Insurance Brokerage Corp" at bounding box center [79, 183] width 128 height 40
click at [20, 115] on icon at bounding box center [19, 115] width 7 height 6
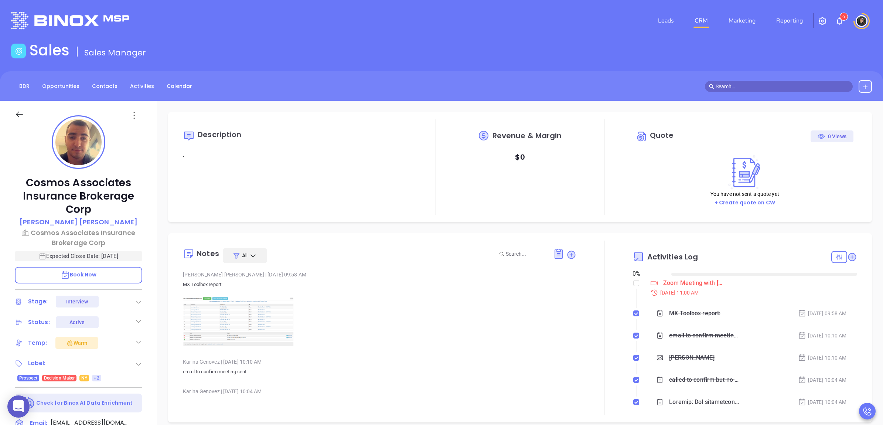
type input "[DATE]"
copy p "John R Papazoglou"
drag, startPoint x: 124, startPoint y: 220, endPoint x: 46, endPoint y: 218, distance: 78.0
click at [46, 218] on div "John R Papazoglou" at bounding box center [79, 222] width 128 height 11
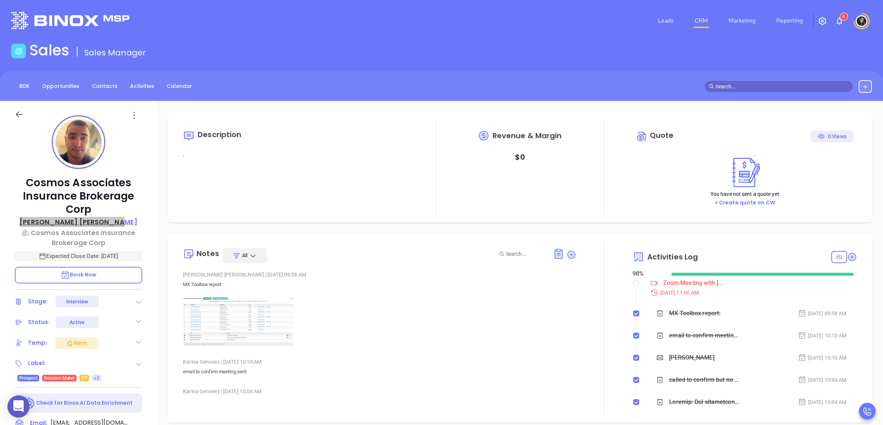
type input "[PERSON_NAME]"
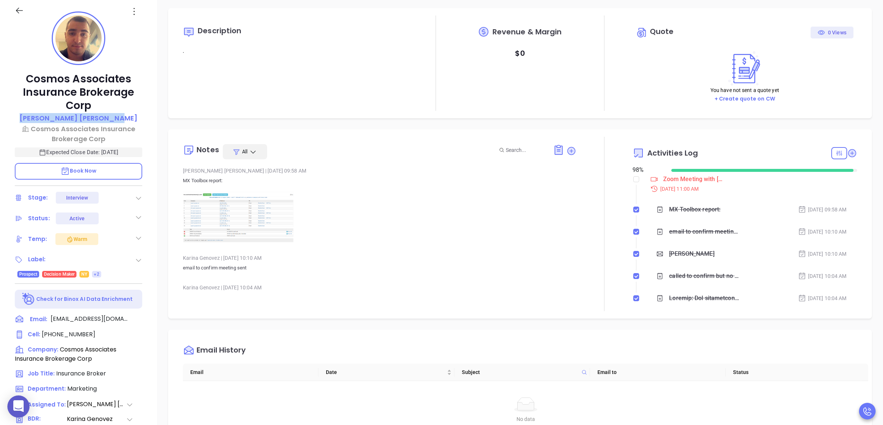
scroll to position [185, 0]
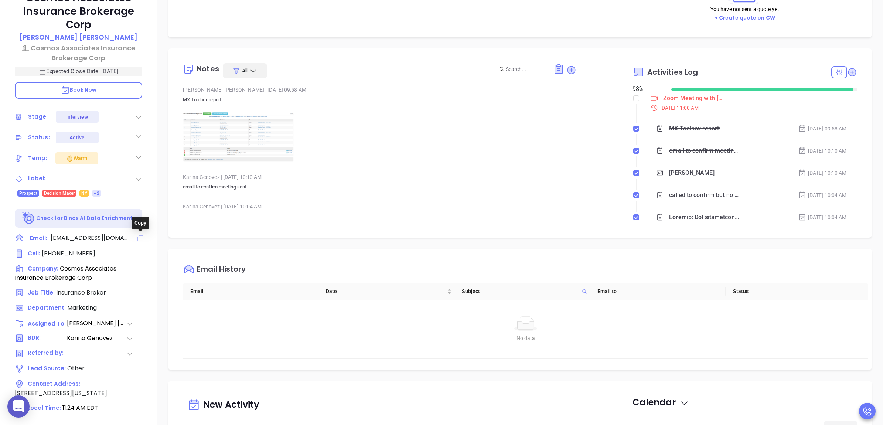
drag, startPoint x: 137, startPoint y: 238, endPoint x: 341, endPoint y: 2, distance: 311.9
click at [138, 238] on icon at bounding box center [141, 238] width 6 height 6
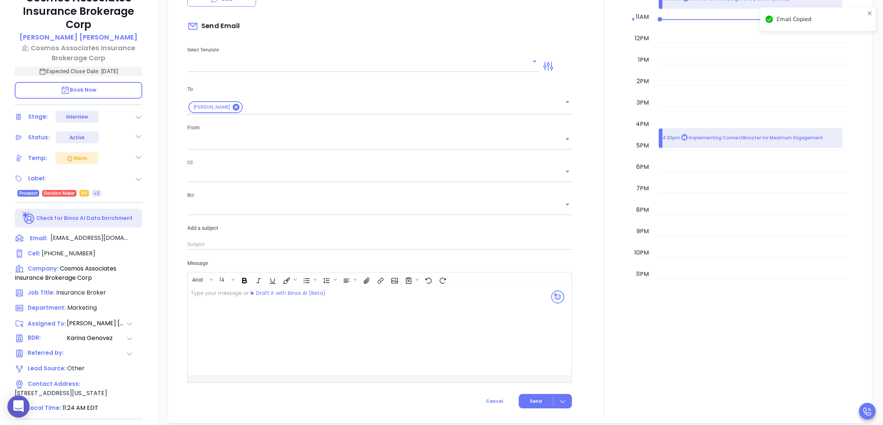
scroll to position [101, 0]
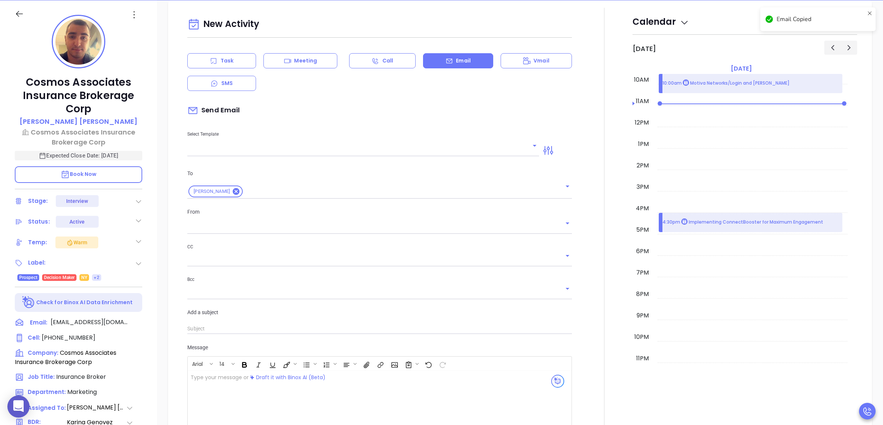
type input "[PERSON_NAME]"
click at [141, 336] on icon at bounding box center [141, 338] width 11 height 11
click at [97, 133] on p "Cosmos Associates Insurance Brokerage Corp" at bounding box center [79, 137] width 128 height 20
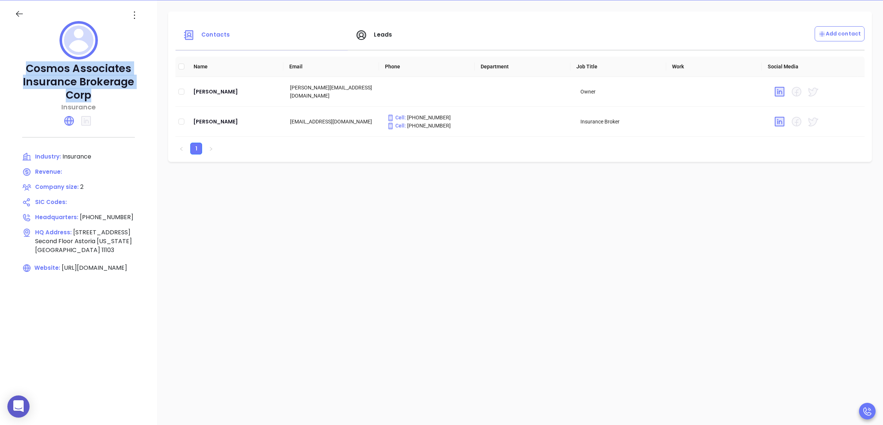
drag, startPoint x: 95, startPoint y: 94, endPoint x: 25, endPoint y: 71, distance: 73.5
click at [25, 71] on p "Cosmos Associates Insurance Brokerage Corp" at bounding box center [79, 82] width 128 height 40
copy p "Cosmos Associates Insurance Brokerage Corp"
drag, startPoint x: 25, startPoint y: 71, endPoint x: 19, endPoint y: 16, distance: 55.0
click at [19, 16] on icon at bounding box center [19, 13] width 9 height 9
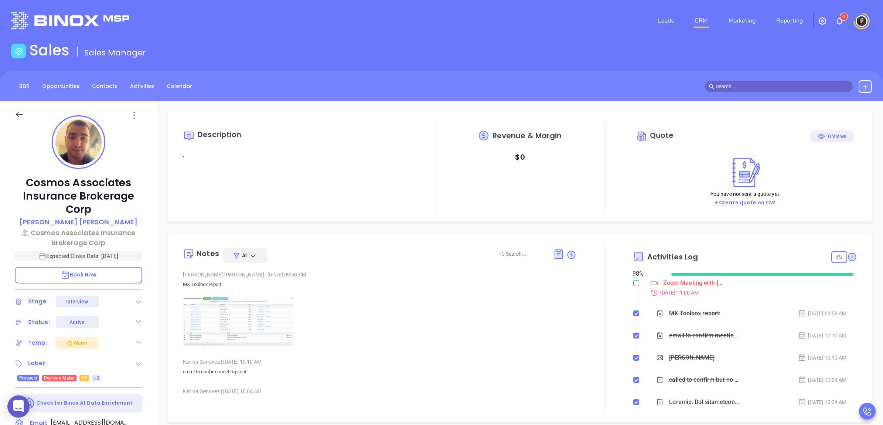
click at [634, 282] on input "checkbox" at bounding box center [637, 283] width 6 height 6
checkbox input "false"
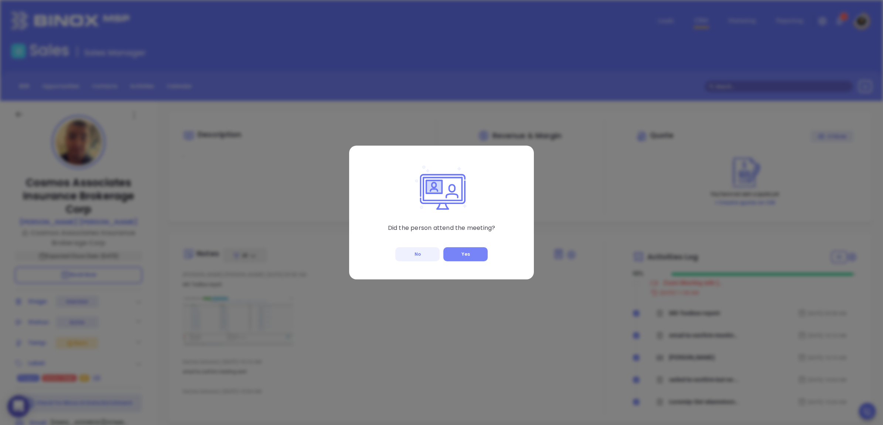
type input "[PERSON_NAME]"
click at [476, 254] on button "Yes" at bounding box center [466, 254] width 44 height 14
checkbox input "true"
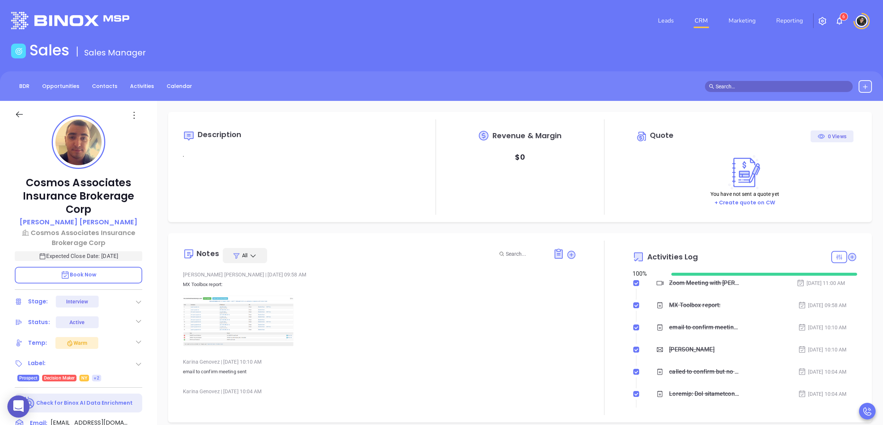
click at [141, 302] on icon at bounding box center [138, 301] width 7 height 7
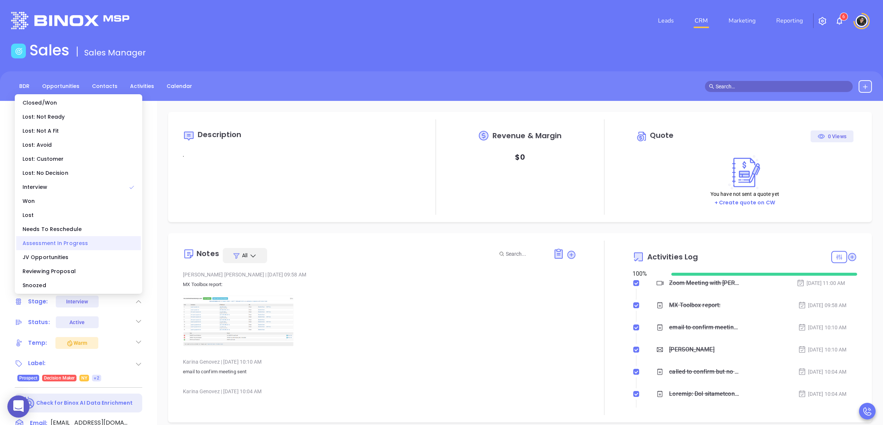
click at [77, 239] on div "Assessment In Progress" at bounding box center [78, 243] width 125 height 14
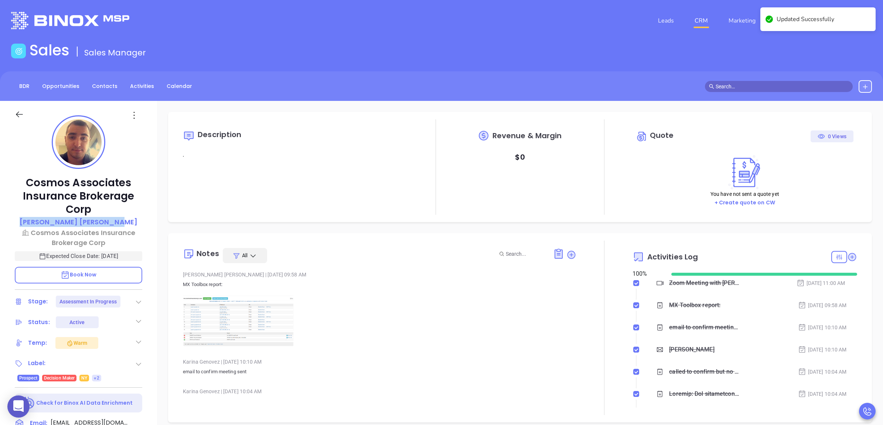
copy p "John R Papazoglou"
drag, startPoint x: 128, startPoint y: 218, endPoint x: 43, endPoint y: 218, distance: 84.6
click at [43, 218] on div "John R Papazoglou" at bounding box center [79, 222] width 128 height 11
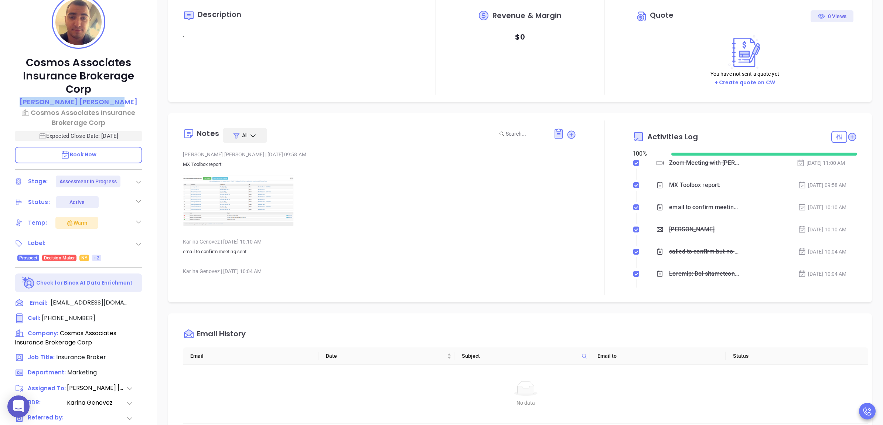
scroll to position [139, 0]
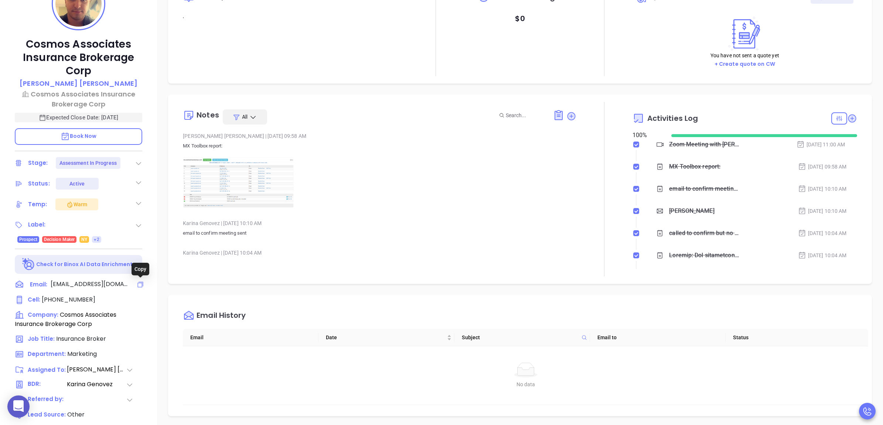
drag, startPoint x: 135, startPoint y: 281, endPoint x: 339, endPoint y: 2, distance: 345.3
click at [140, 287] on icon at bounding box center [141, 285] width 6 height 6
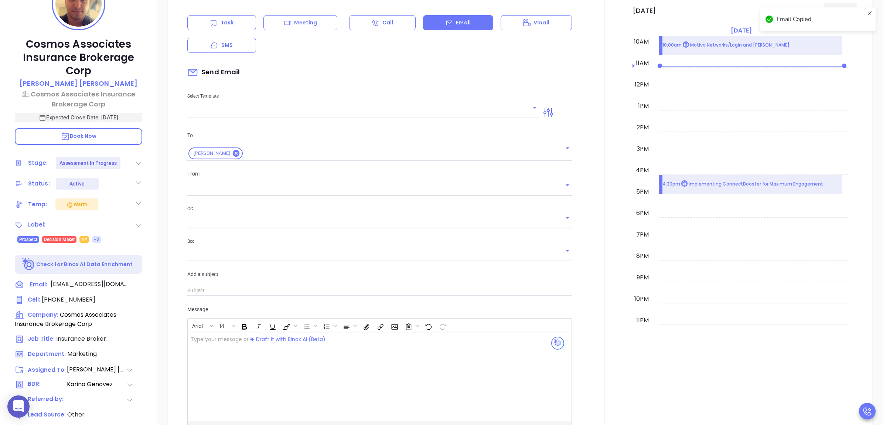
scroll to position [101, 0]
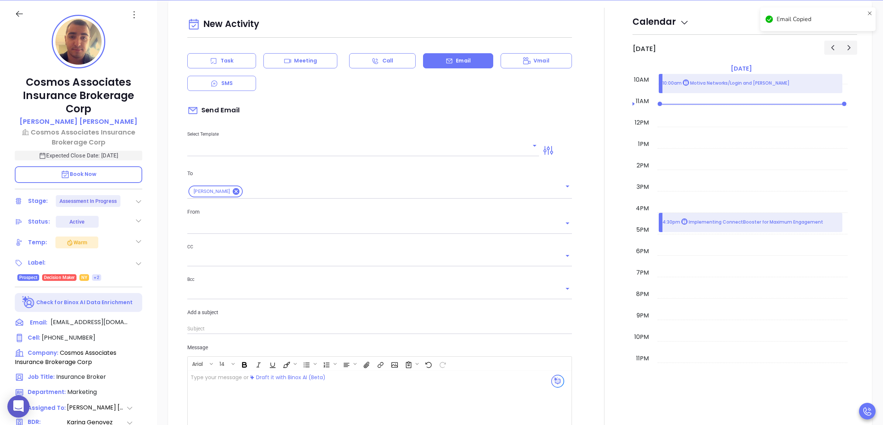
type input "[PERSON_NAME]"
click at [142, 339] on icon at bounding box center [141, 338] width 11 height 11
click at [304, 143] on div "Select Template" at bounding box center [363, 137] width 361 height 37
click at [308, 154] on input "text" at bounding box center [357, 150] width 341 height 11
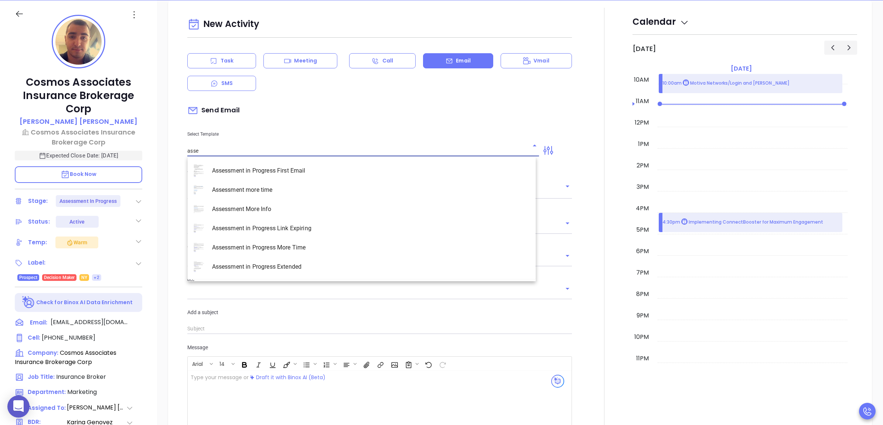
type input "asse"
click at [564, 149] on div at bounding box center [560, 151] width 33 height 12
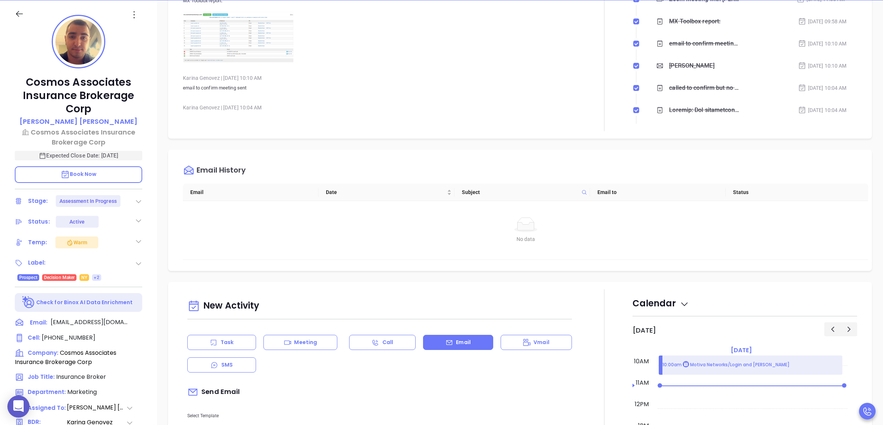
scroll to position [326, 0]
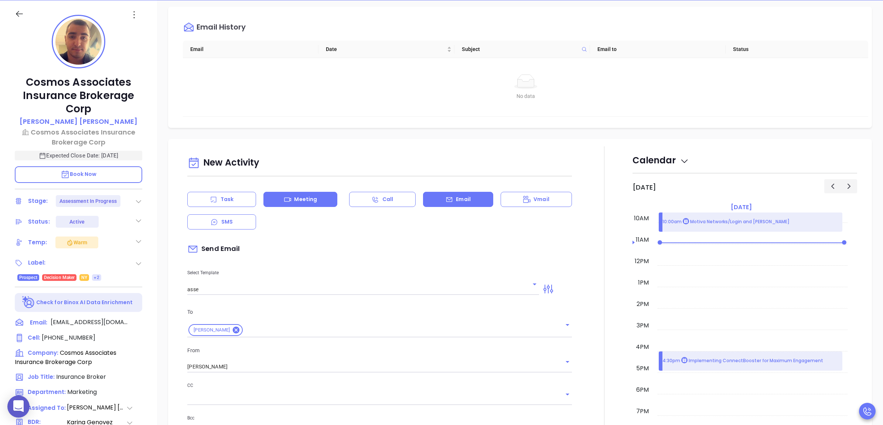
click at [327, 200] on div "Meeting" at bounding box center [301, 199] width 74 height 15
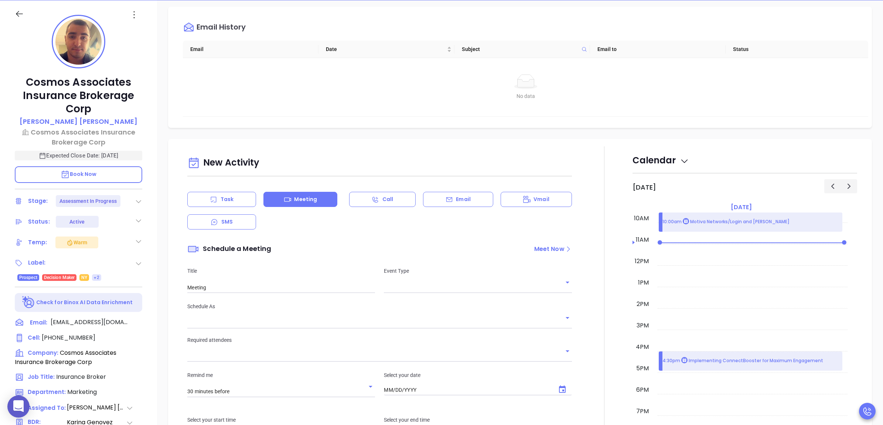
type input "[DATE]"
click at [486, 286] on input "text" at bounding box center [472, 287] width 177 height 11
click at [474, 317] on li "Zoom" at bounding box center [475, 317] width 186 height 13
type input "Zoom Meeting"
type input "Zoom"
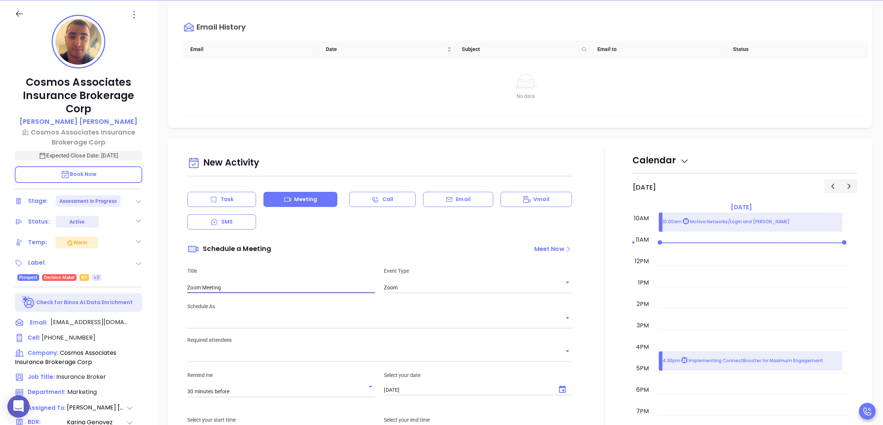
click at [257, 285] on input "Zoom Meeting" at bounding box center [281, 287] width 188 height 11
type input "Zoom Meeting to"
type input "[PERSON_NAME]"
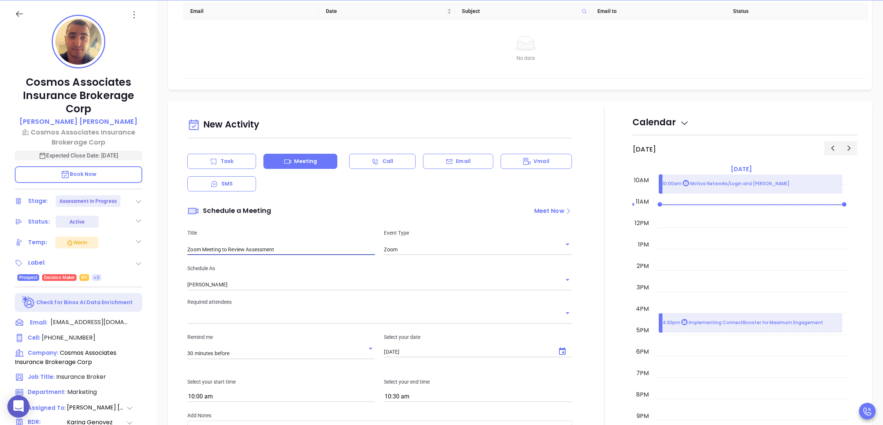
scroll to position [511, 0]
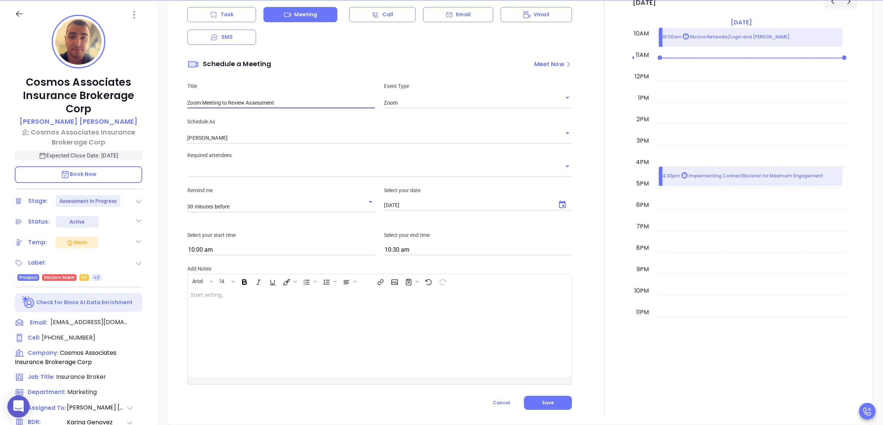
type input "Zoom Meeting to Review Assessment"
drag, startPoint x: 291, startPoint y: 126, endPoint x: 288, endPoint y: 132, distance: 6.7
click at [290, 126] on div "Schedule As Wendy Hernandez" at bounding box center [379, 131] width 393 height 26
click at [287, 137] on input "[PERSON_NAME]" at bounding box center [369, 138] width 364 height 11
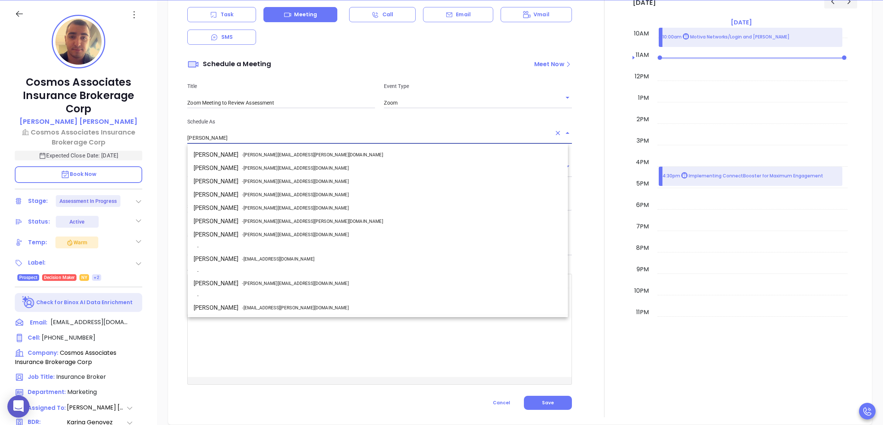
scroll to position [65, 0]
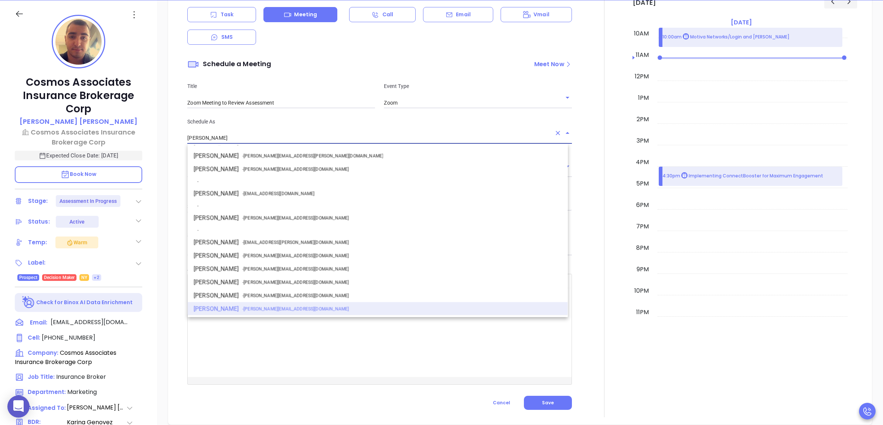
click at [245, 211] on li "Walter Contreras - walter@motiva.net" at bounding box center [378, 217] width 380 height 13
type input "Walter Contreras"
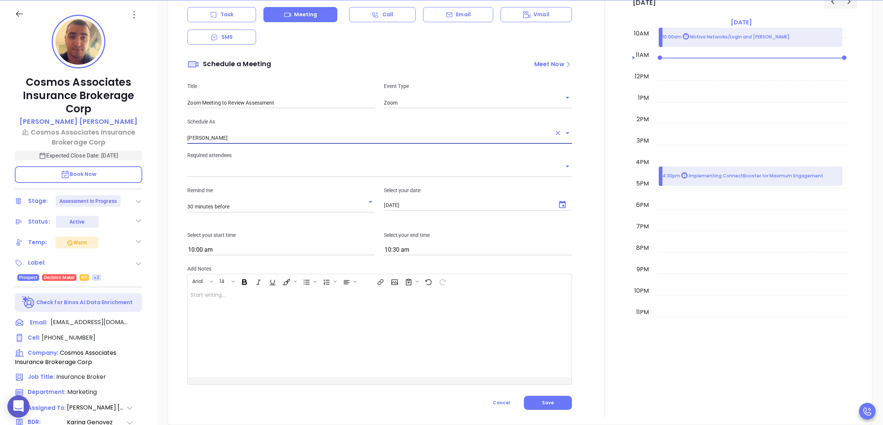
drag, startPoint x: 269, startPoint y: 179, endPoint x: 273, endPoint y: 178, distance: 3.7
click at [271, 179] on div "Remind me 30 minutes before Select your date 08/12/2025 ​" at bounding box center [379, 199] width 393 height 45
click at [278, 174] on input "text" at bounding box center [373, 171] width 373 height 11
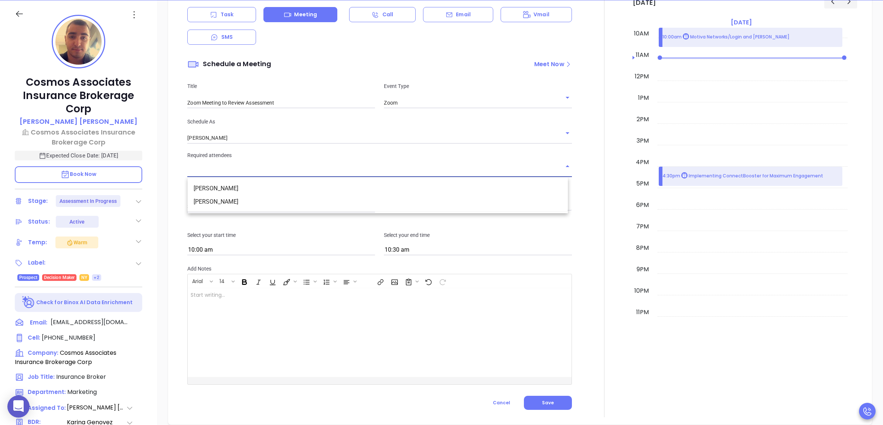
click at [261, 187] on li "John Papazoglou" at bounding box center [378, 188] width 380 height 13
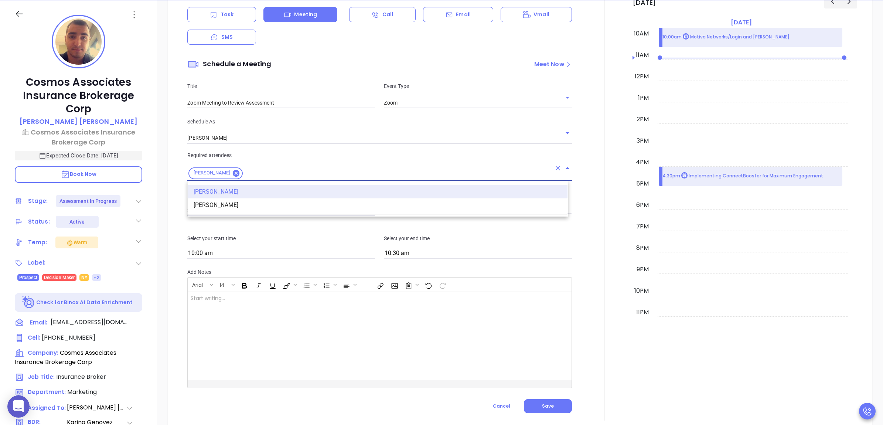
click at [295, 177] on input "text" at bounding box center [398, 173] width 308 height 9
click at [285, 204] on li "John R Papazoglou" at bounding box center [378, 204] width 380 height 13
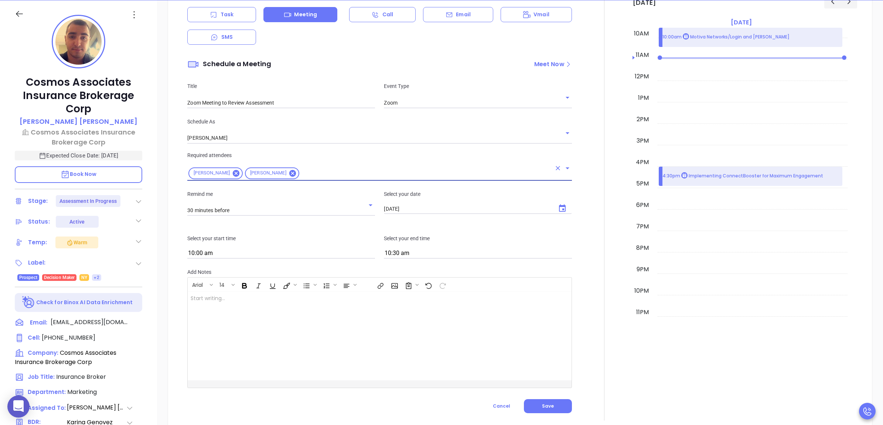
drag, startPoint x: 557, startPoint y: 211, endPoint x: 553, endPoint y: 210, distance: 5.1
click at [558, 211] on icon "Choose date, selected date is Aug 12, 2025" at bounding box center [562, 208] width 9 height 9
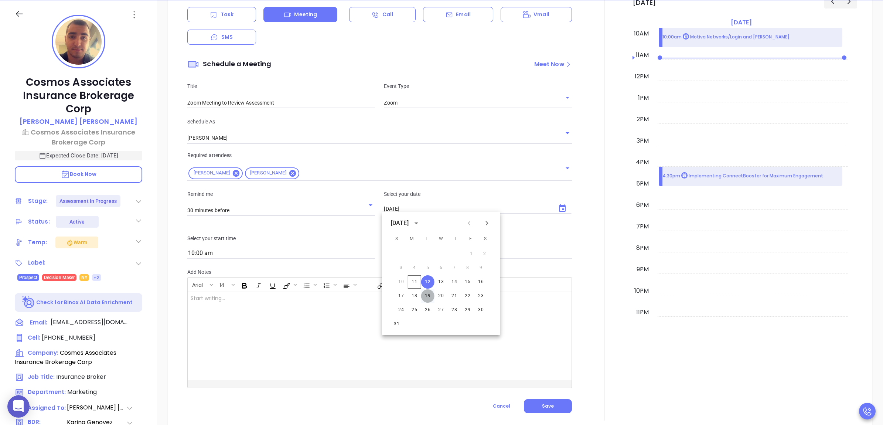
click at [431, 293] on button "19" at bounding box center [427, 295] width 13 height 13
type input "08/19/2025"
click at [275, 248] on input "10:00 am" at bounding box center [281, 253] width 188 height 10
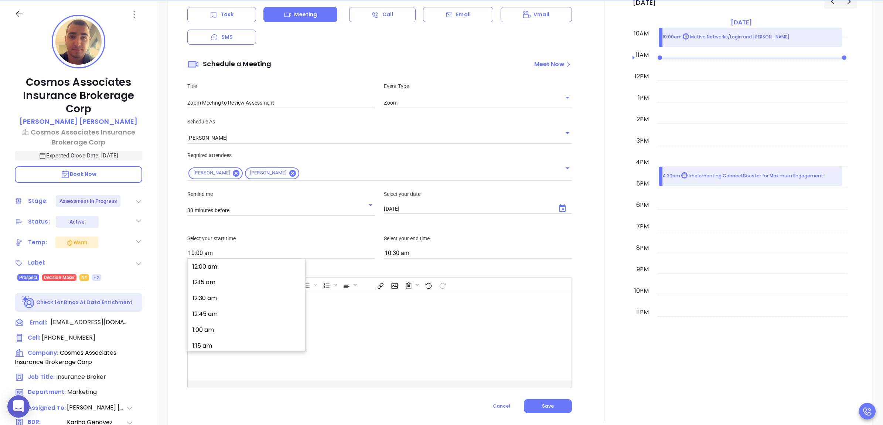
scroll to position [620, 0]
click at [240, 335] on button "10:45 am" at bounding box center [248, 328] width 115 height 16
type input "10:45 am"
type input "11:30 am"
click at [278, 255] on input "10:45 am" at bounding box center [281, 253] width 188 height 10
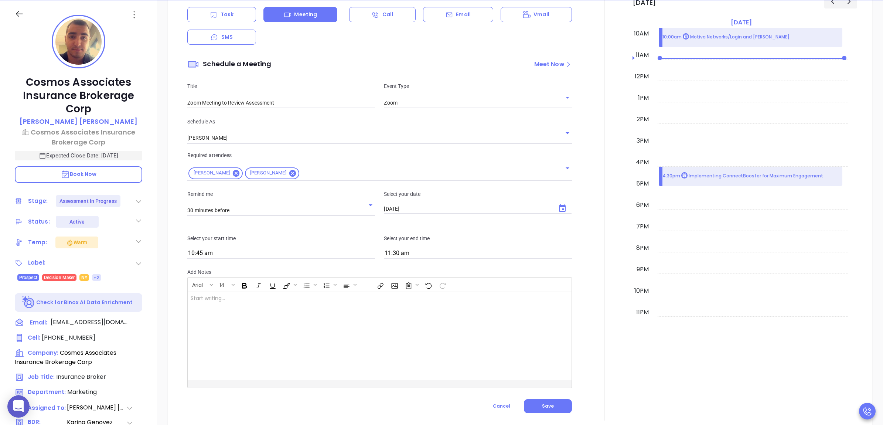
scroll to position [668, 0]
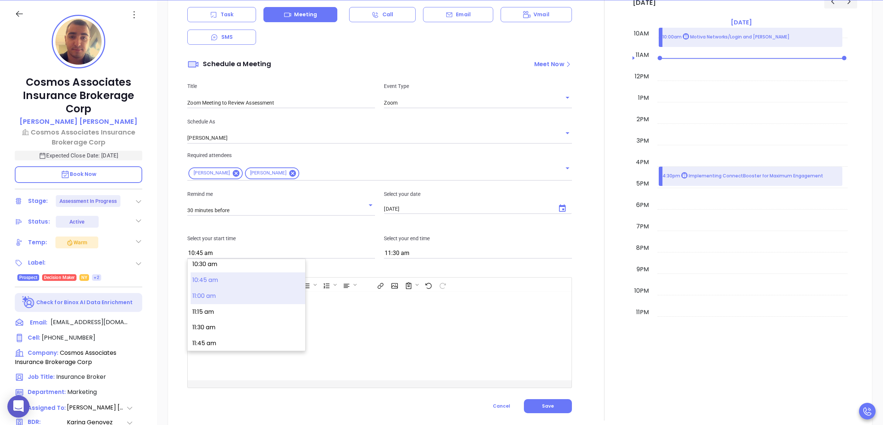
click at [237, 302] on button "11:00 am" at bounding box center [248, 296] width 115 height 16
type input "11:00 am"
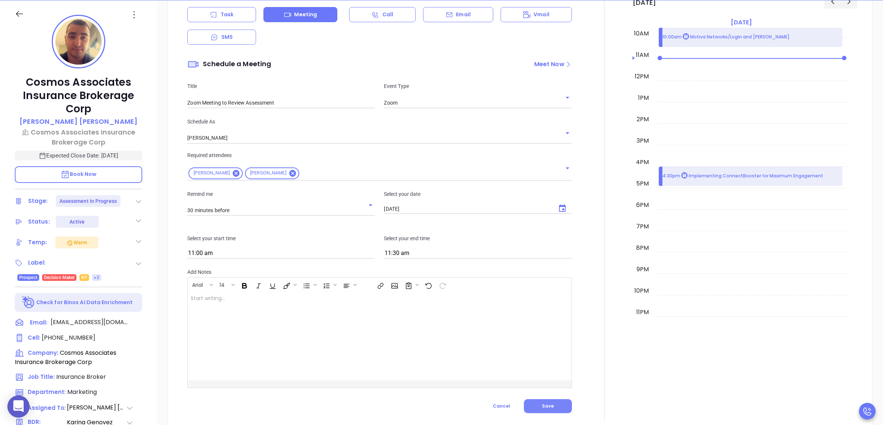
click at [542, 405] on span "Save" at bounding box center [548, 406] width 12 height 6
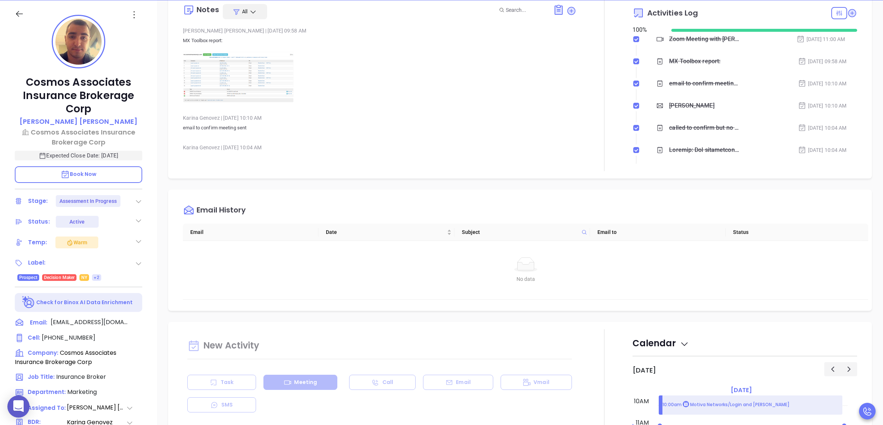
scroll to position [142, 0]
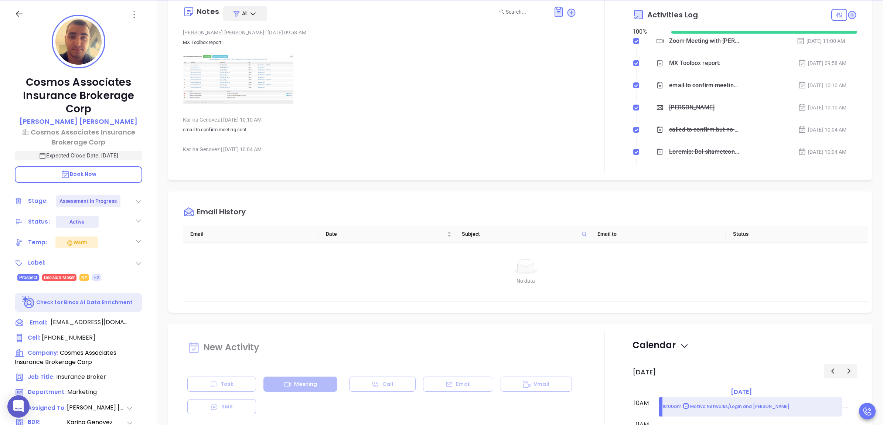
type input "Meeting"
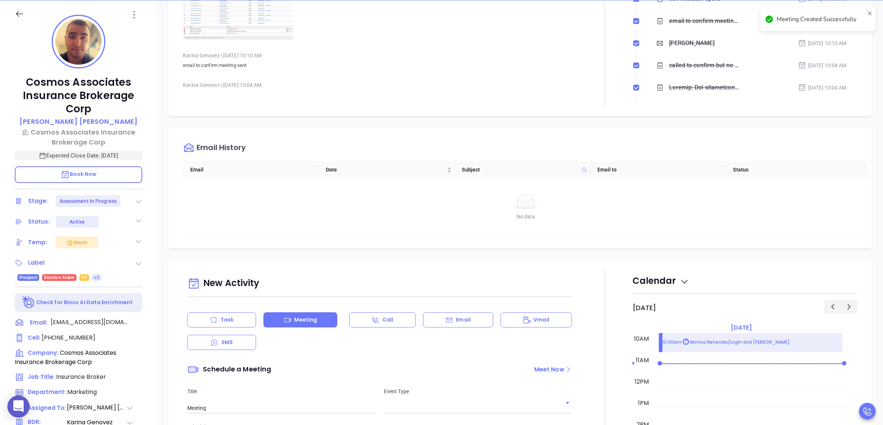
scroll to position [280, 0]
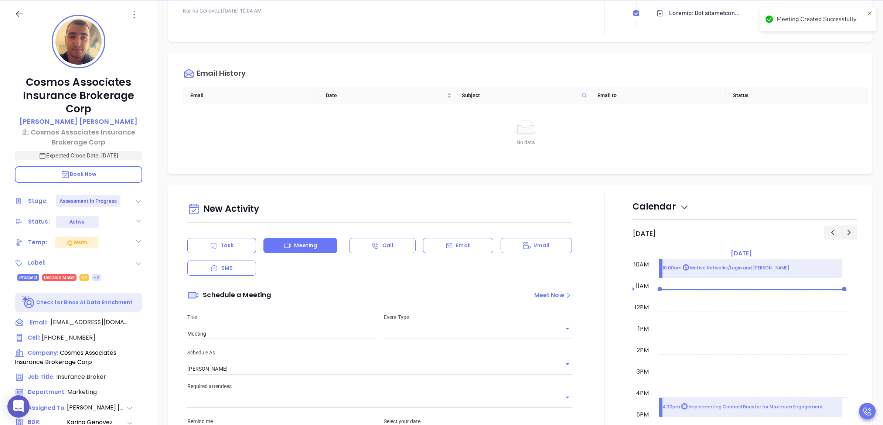
checkbox input "false"
click at [452, 237] on div "New Activity Task Meeting Call Email Vmail SMS Schedule a Meeting Meet Now Titl…" at bounding box center [379, 408] width 393 height 416
click at [456, 247] on p "Email" at bounding box center [463, 246] width 15 height 8
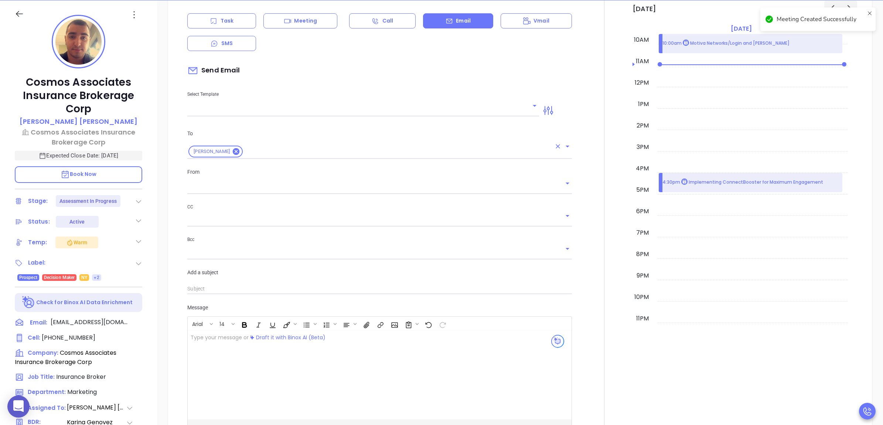
scroll to position [511, 0]
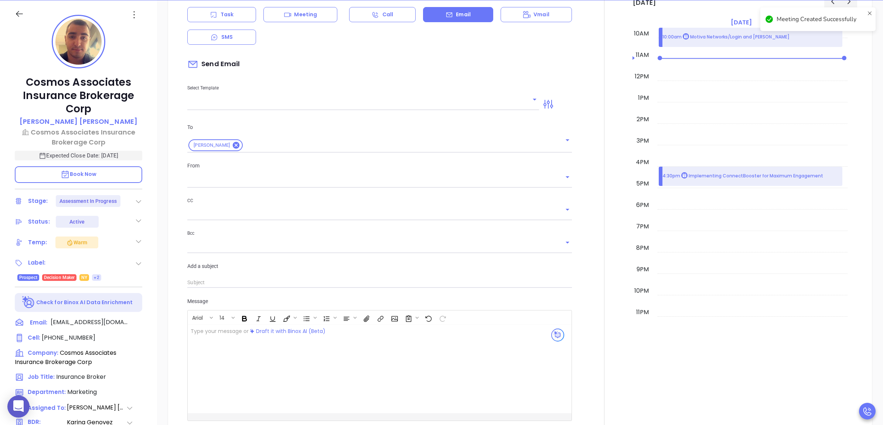
click at [306, 102] on input "text" at bounding box center [357, 104] width 341 height 11
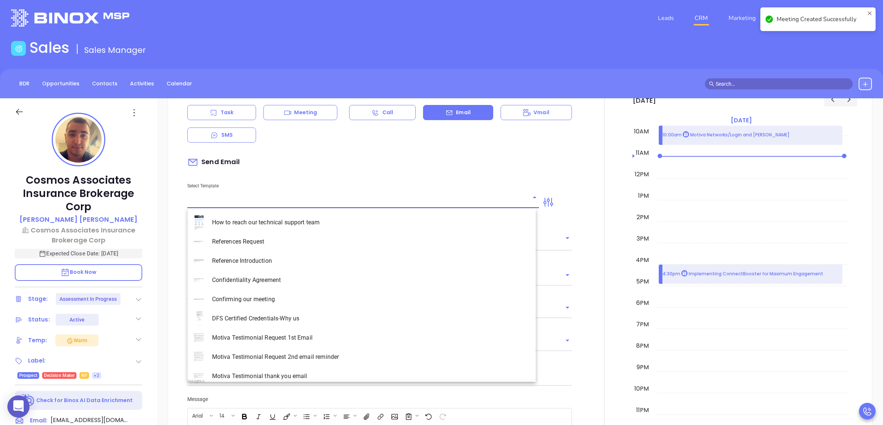
scroll to position [0, 0]
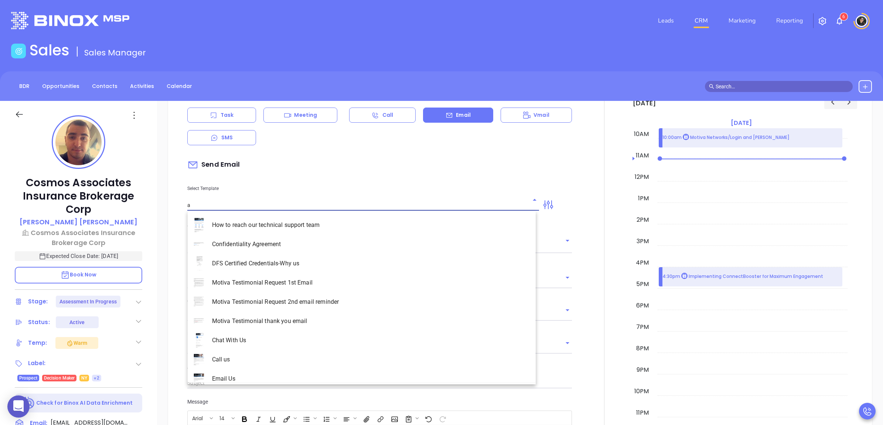
type input "as"
type input "[PERSON_NAME]"
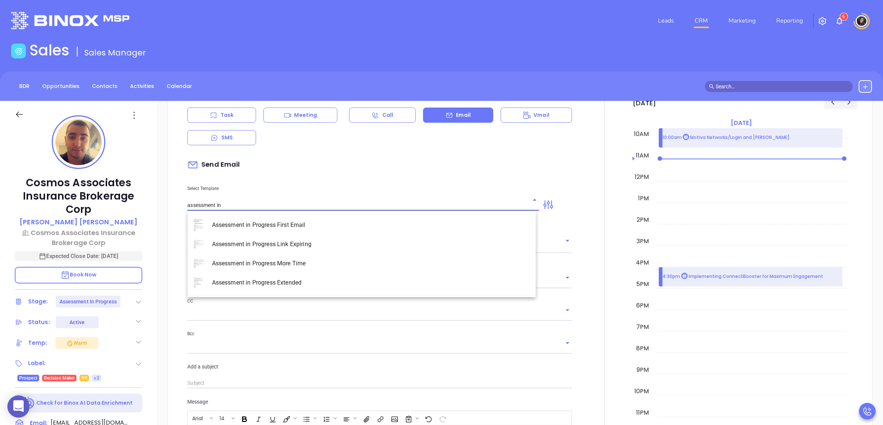
click at [313, 224] on li "Assessment in Progress First Email" at bounding box center [362, 224] width 348 height 19
type input "Assessment in Progress First Email"
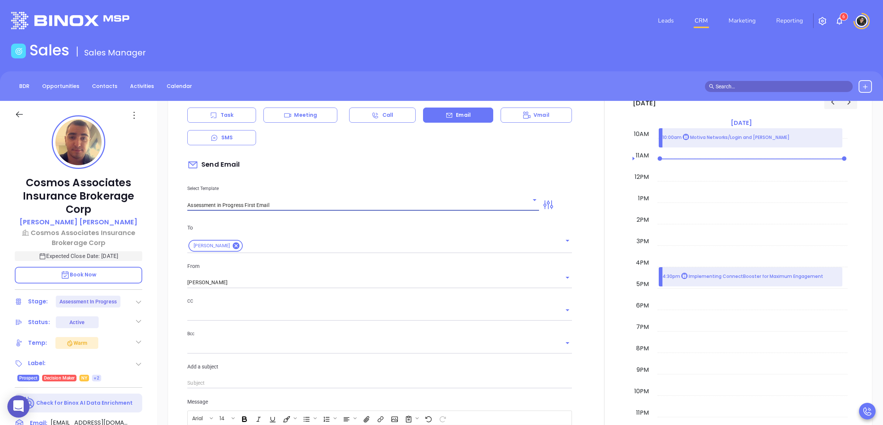
type input "John R Run Your Cybersecurity Assessment (Time-Sensitive)"
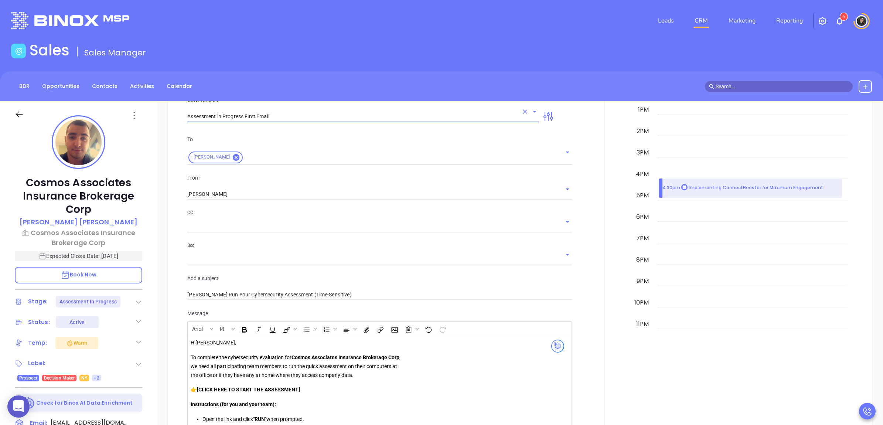
scroll to position [604, 0]
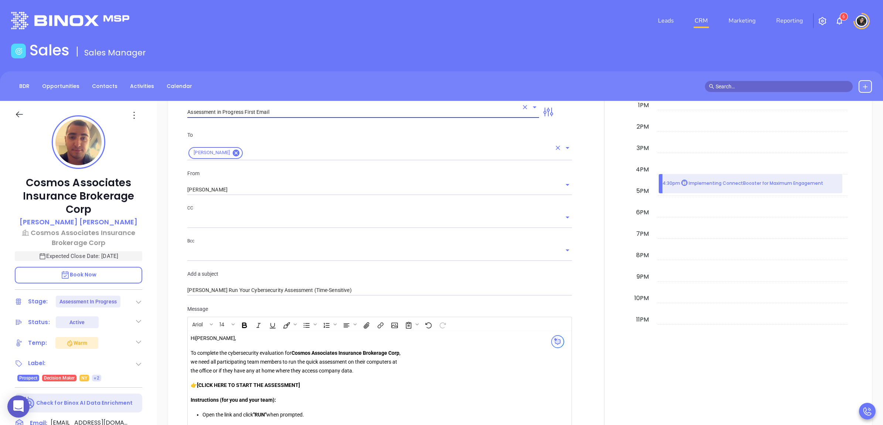
type input "Assessment in Progress First Email"
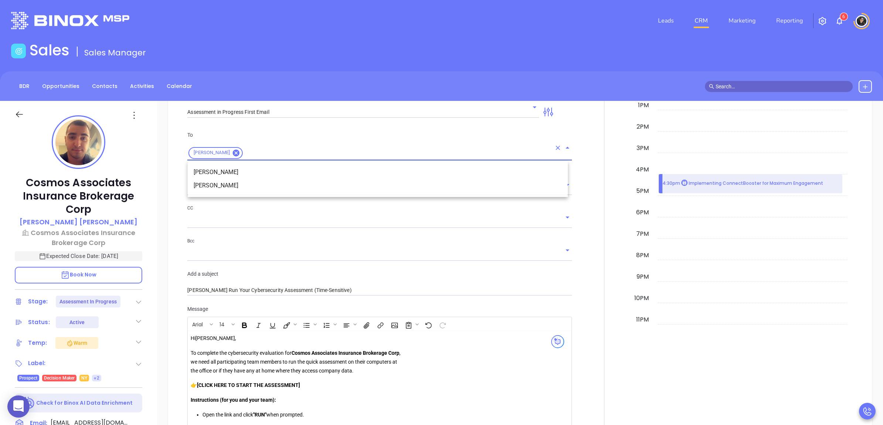
click at [312, 155] on input "text" at bounding box center [398, 152] width 308 height 9
click at [275, 184] on li "John R Papazoglou" at bounding box center [378, 185] width 380 height 13
type input "{{Contact.FirstName}} Run Your Cybersecurity Assessment (Time-Sensitive)"
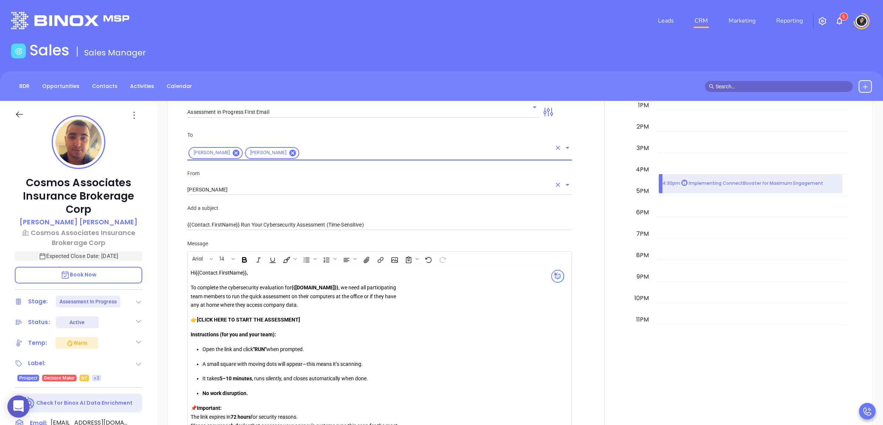
click at [279, 187] on input "[PERSON_NAME]" at bounding box center [369, 189] width 364 height 11
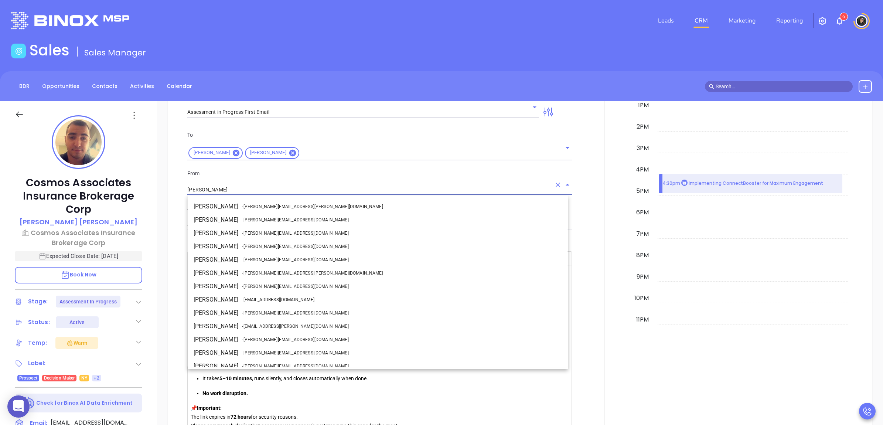
scroll to position [32, 0]
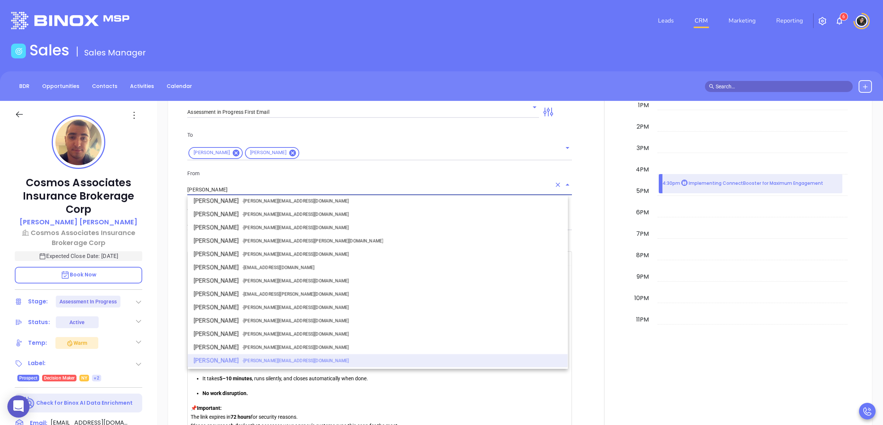
click at [264, 279] on span "- walter@motiva.net" at bounding box center [295, 281] width 106 height 7
type input "Walter Contreras"
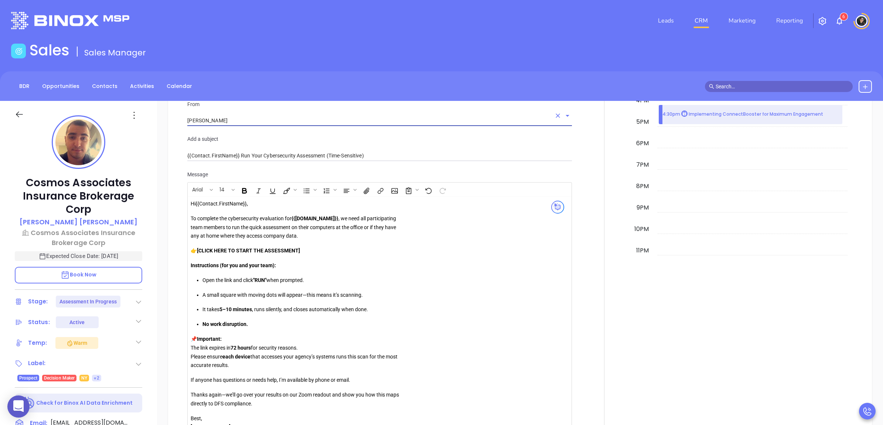
scroll to position [697, 0]
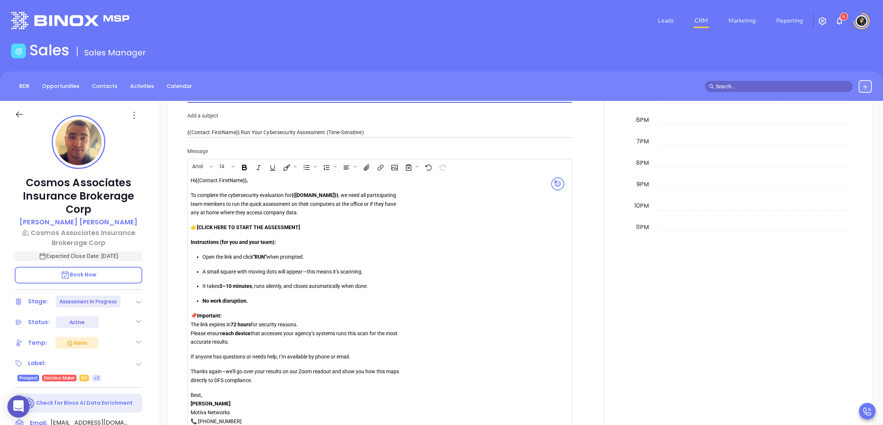
click at [307, 227] on p "👉 [CLICK HERE TO START THE ASSESSMENT]" at bounding box center [297, 227] width 213 height 9
click at [201, 227] on strong "[CLICK HERE TO START THE ASSESSMENT" at bounding box center [248, 227] width 102 height 6
drag, startPoint x: 304, startPoint y: 227, endPoint x: 215, endPoint y: 219, distance: 89.0
click at [200, 226] on p "👉 CLICK HERE TO START THE ASSESSMENT" at bounding box center [297, 227] width 213 height 9
click at [384, 172] on icon "Insert link" at bounding box center [381, 168] width 8 height 8
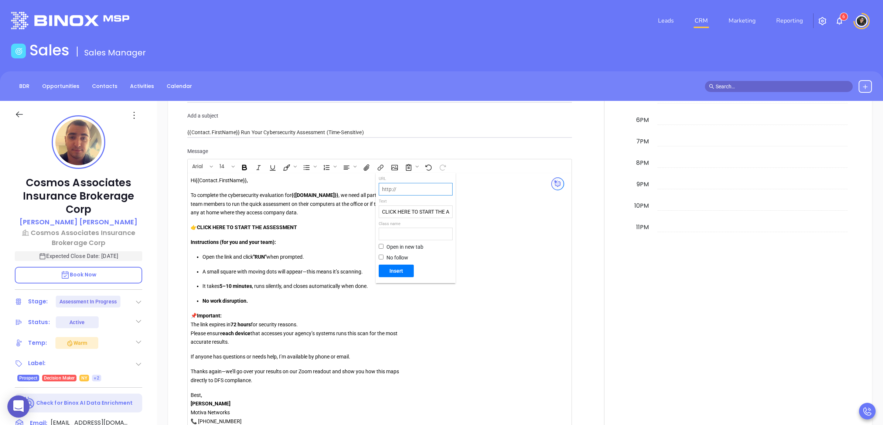
click at [417, 187] on input "text" at bounding box center [415, 189] width 73 height 12
paste input "https://portal.galacticscan.com/penTestDownload/NXDQ-J0RA-SJYV"
type input "https://portal.galacticscan.com/penTestDownload/NXDQ-J0RA-SJYV"
click at [389, 270] on span "Insert" at bounding box center [396, 271] width 29 height 7
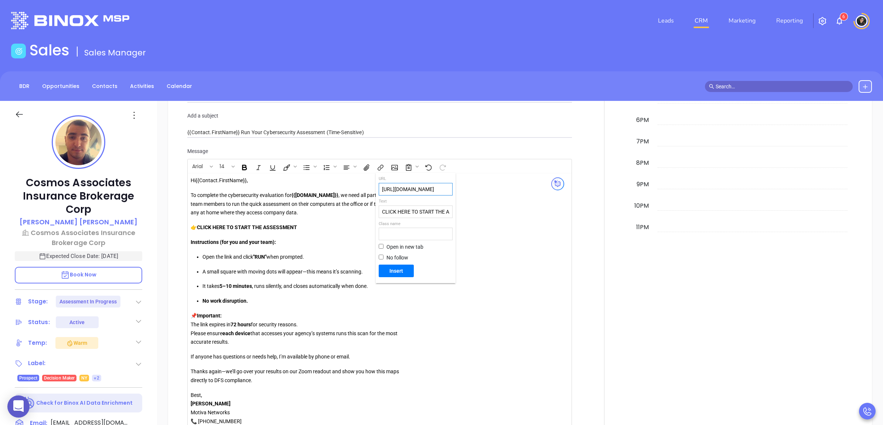
scroll to position [0, 0]
click at [283, 228] on link "CLICK HERE TO START THE ASSESSMENT" at bounding box center [250, 227] width 106 height 7
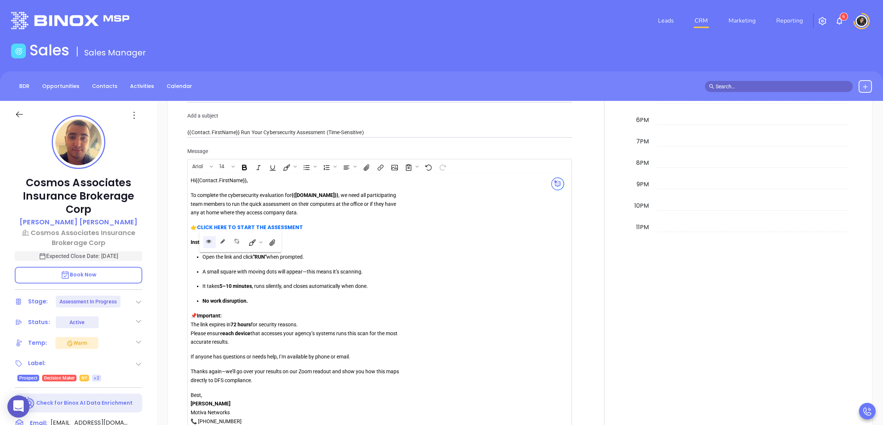
click at [207, 237] on button "Open link" at bounding box center [209, 242] width 13 height 13
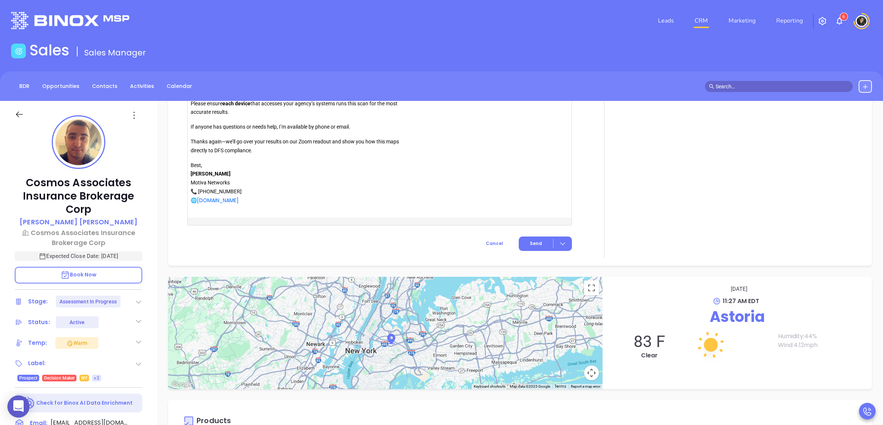
scroll to position [928, 0]
click at [522, 245] on button "Send" at bounding box center [545, 242] width 53 height 14
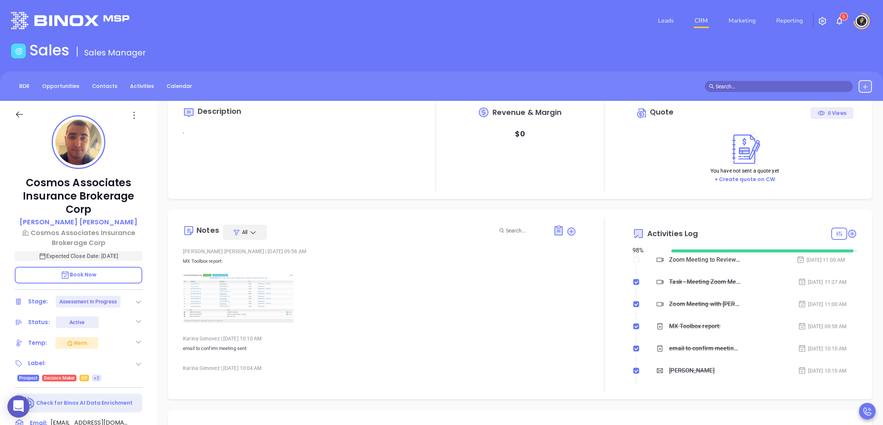
scroll to position [0, 0]
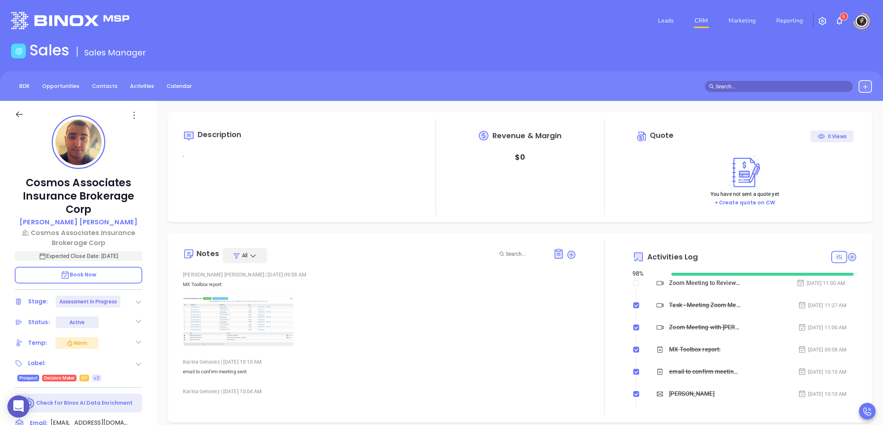
click at [703, 16] on link "CRM" at bounding box center [701, 20] width 19 height 15
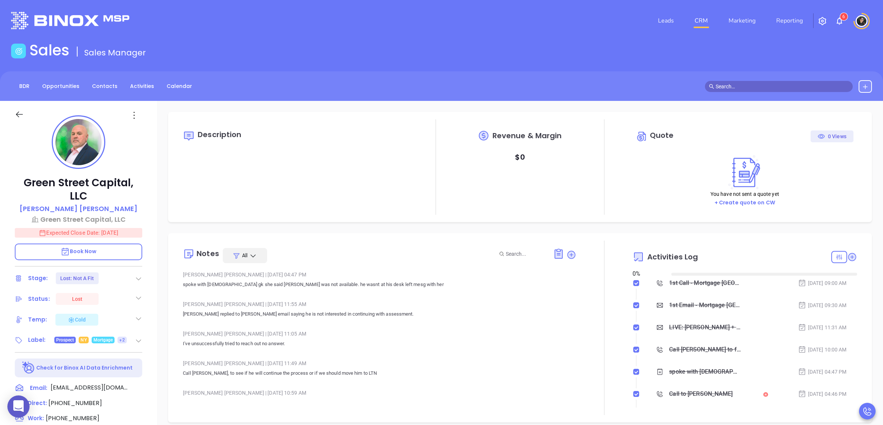
type input "[DATE]"
click at [709, 26] on nav "Leads CRM Marketing Reporting" at bounding box center [731, 20] width 166 height 27
click at [709, 24] on link "CRM" at bounding box center [701, 20] width 19 height 15
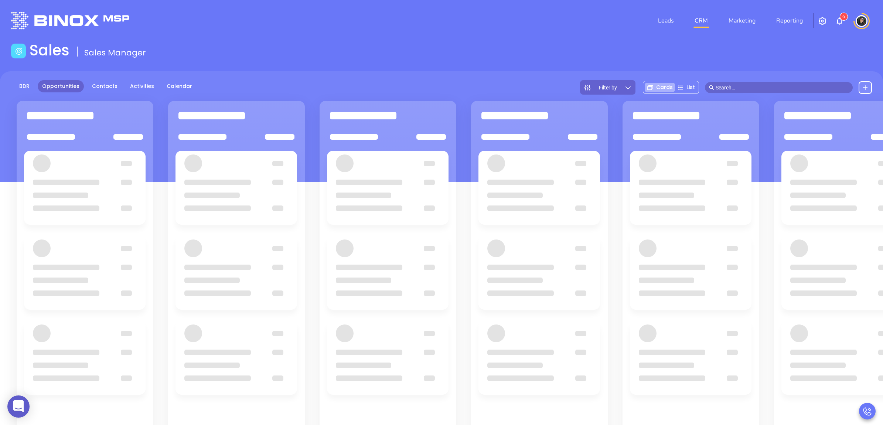
click at [745, 85] on input "text" at bounding box center [782, 88] width 133 height 8
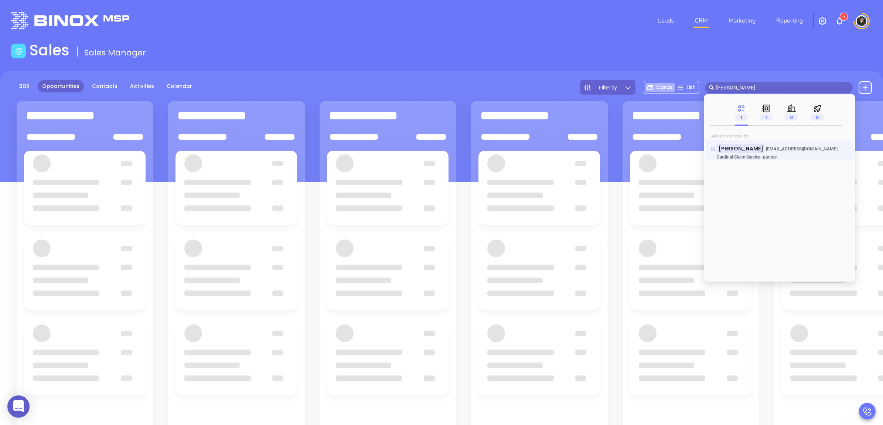
type input "richard umbach"
click at [749, 150] on mark "Richard Umbach" at bounding box center [741, 148] width 47 height 9
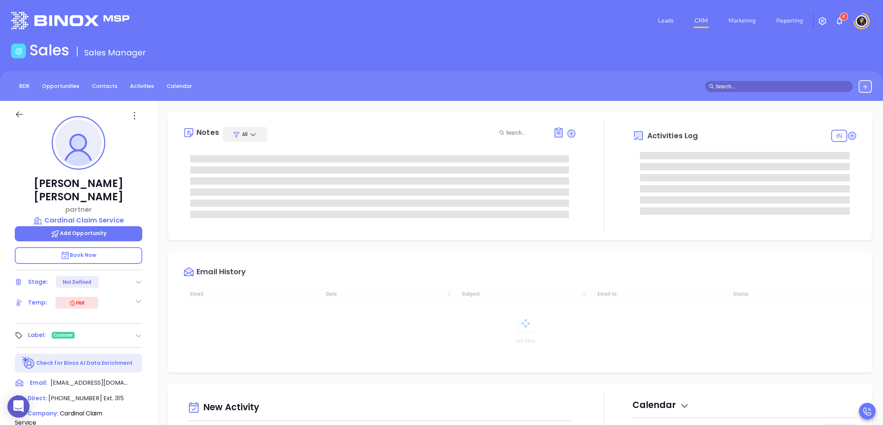
type input "[DATE]"
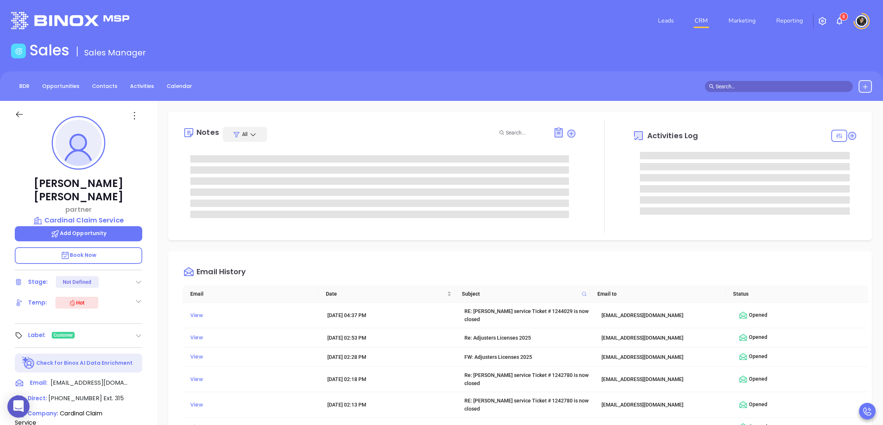
type input "[PERSON_NAME]"
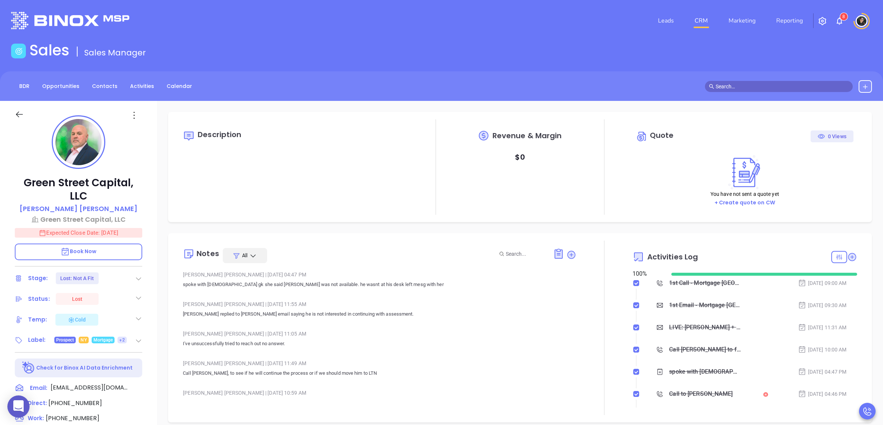
type input "[PERSON_NAME]"
click at [705, 18] on link "CRM" at bounding box center [701, 20] width 19 height 15
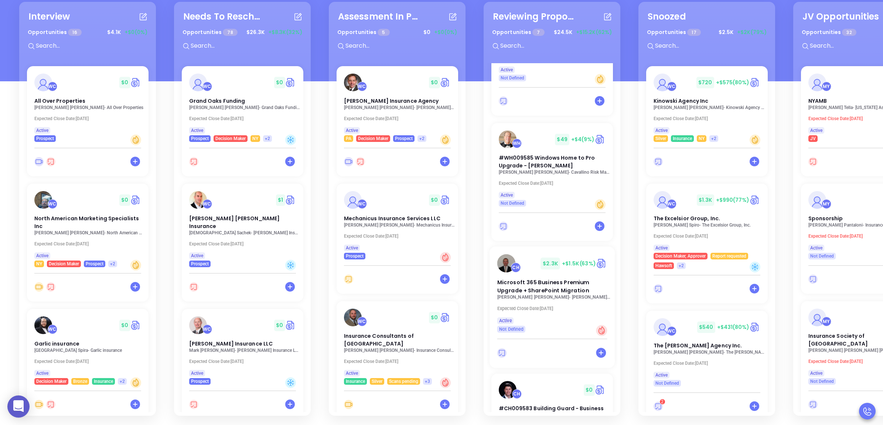
scroll to position [404, 0]
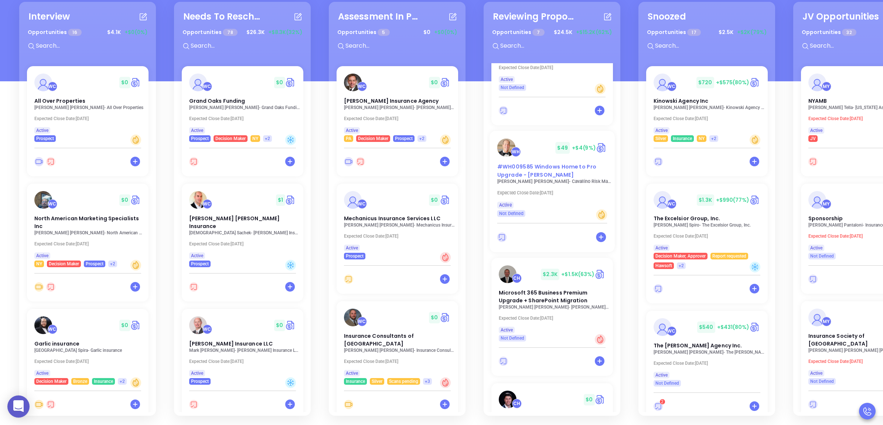
click at [528, 163] on span "#WH009585 Windows Home to Pro Upgrade - [PERSON_NAME]" at bounding box center [546, 171] width 99 height 16
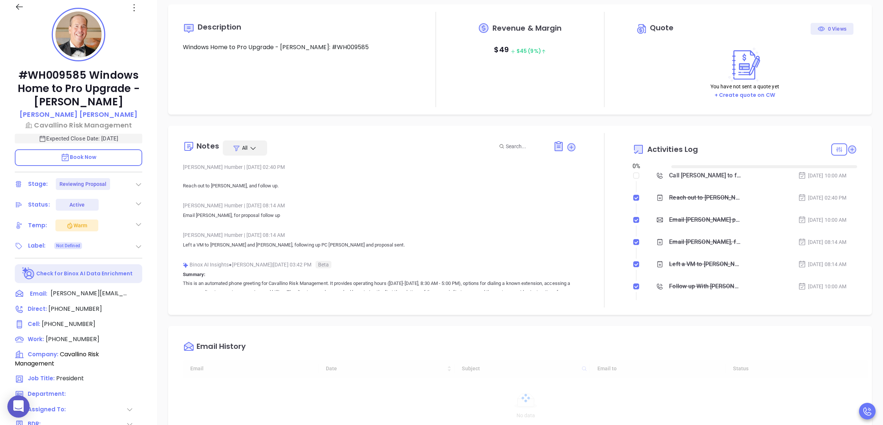
type input "[DATE]"
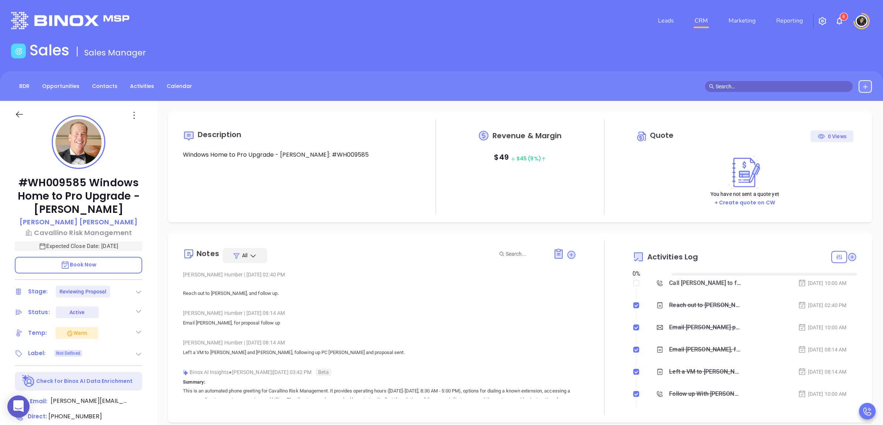
scroll to position [215, 0]
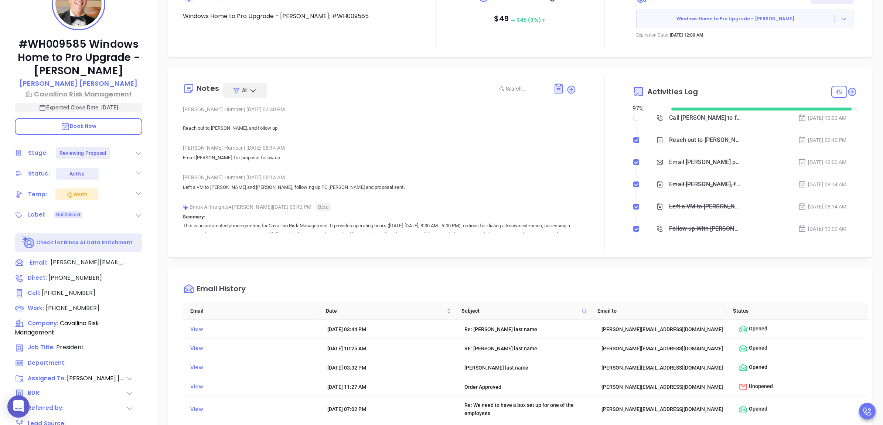
type input "[PERSON_NAME]"
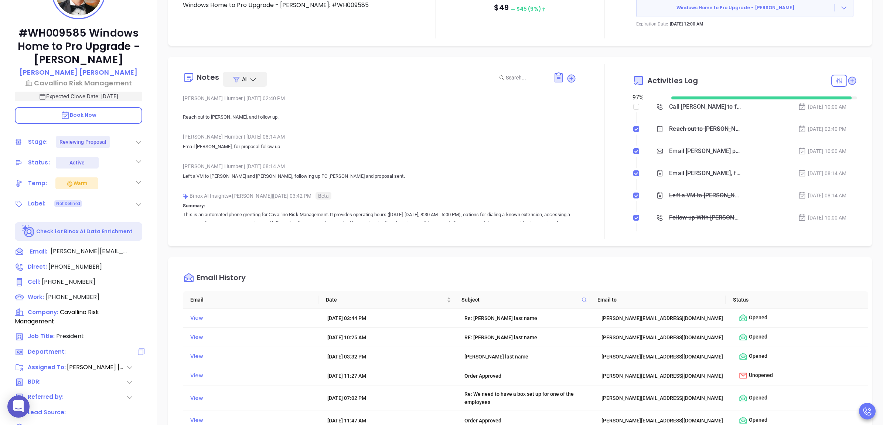
scroll to position [221, 0]
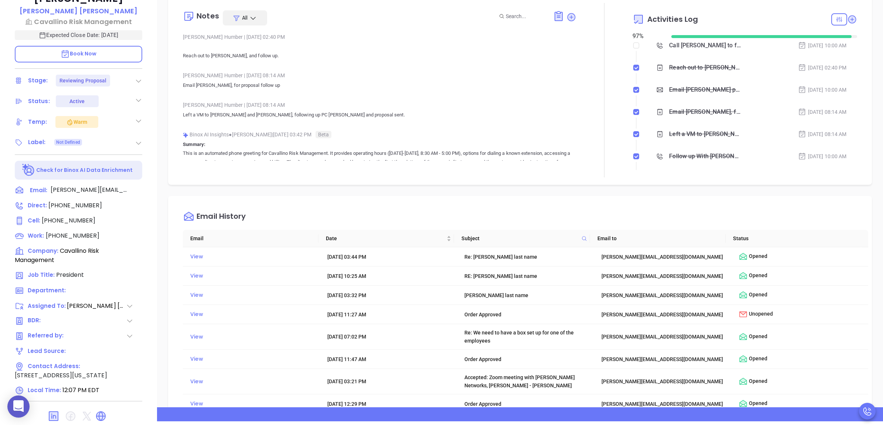
click at [131, 302] on icon at bounding box center [129, 305] width 7 height 7
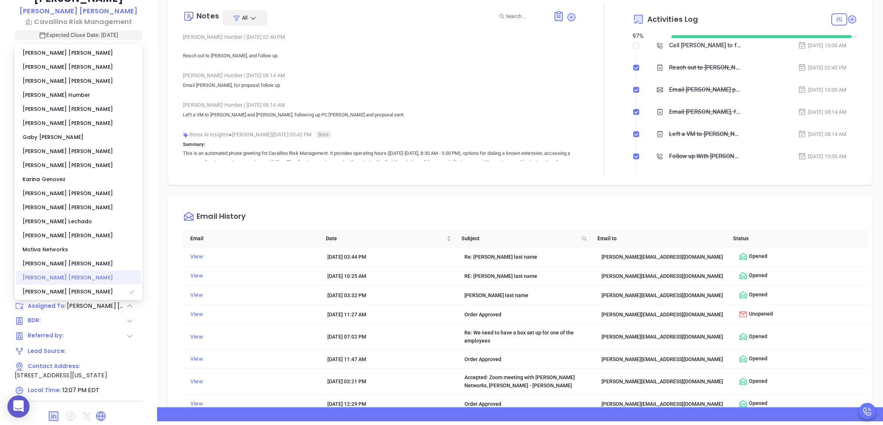
click at [61, 271] on div "[PERSON_NAME]" at bounding box center [78, 278] width 125 height 14
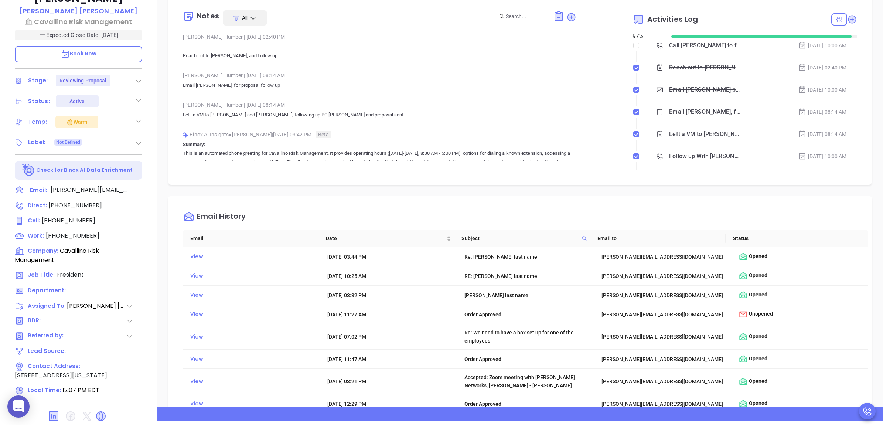
click at [319, 196] on div "Email History Email Date Subject Email to Status View [DATE] 03:44 PM Re: [PERS…" at bounding box center [520, 338] width 704 height 284
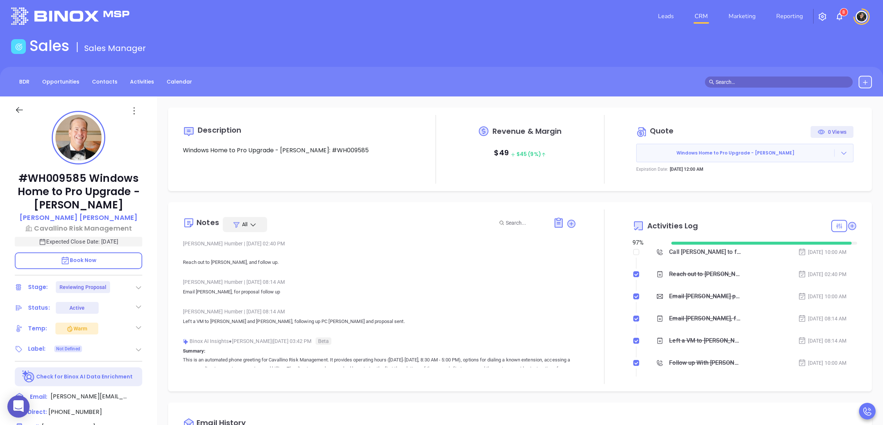
scroll to position [0, 0]
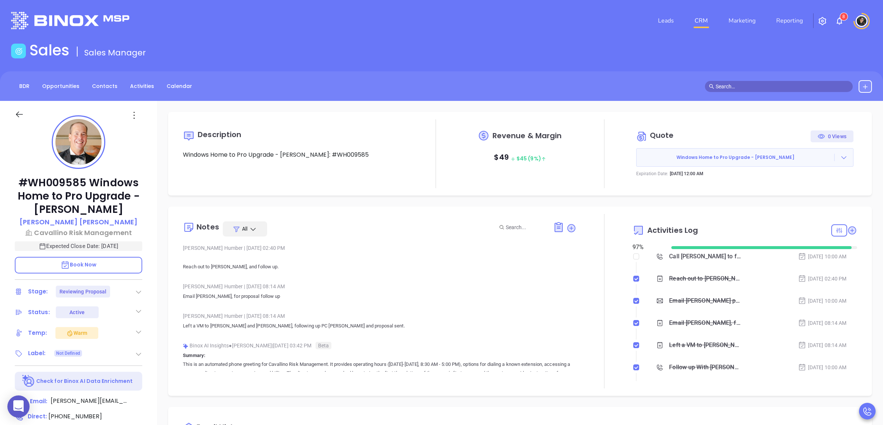
click at [695, 17] on link "CRM" at bounding box center [701, 20] width 19 height 15
